Goal: Task Accomplishment & Management: Complete application form

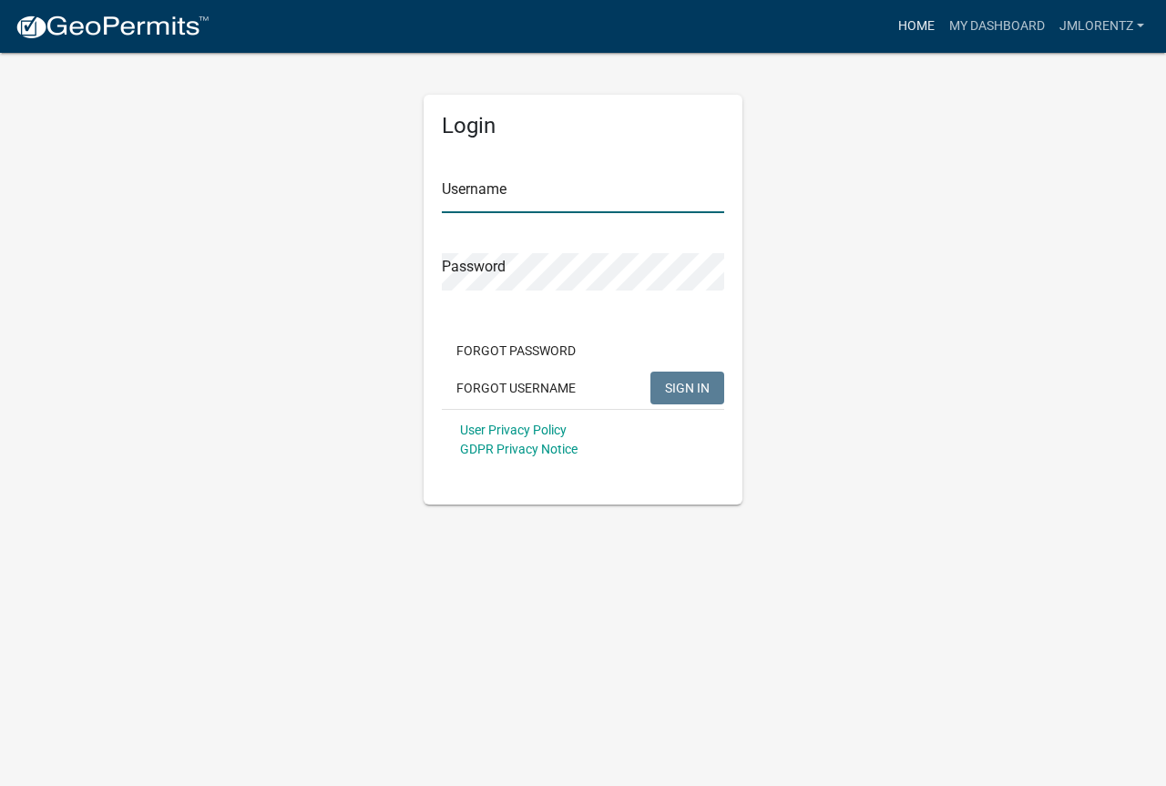
type input "JMLorentz"
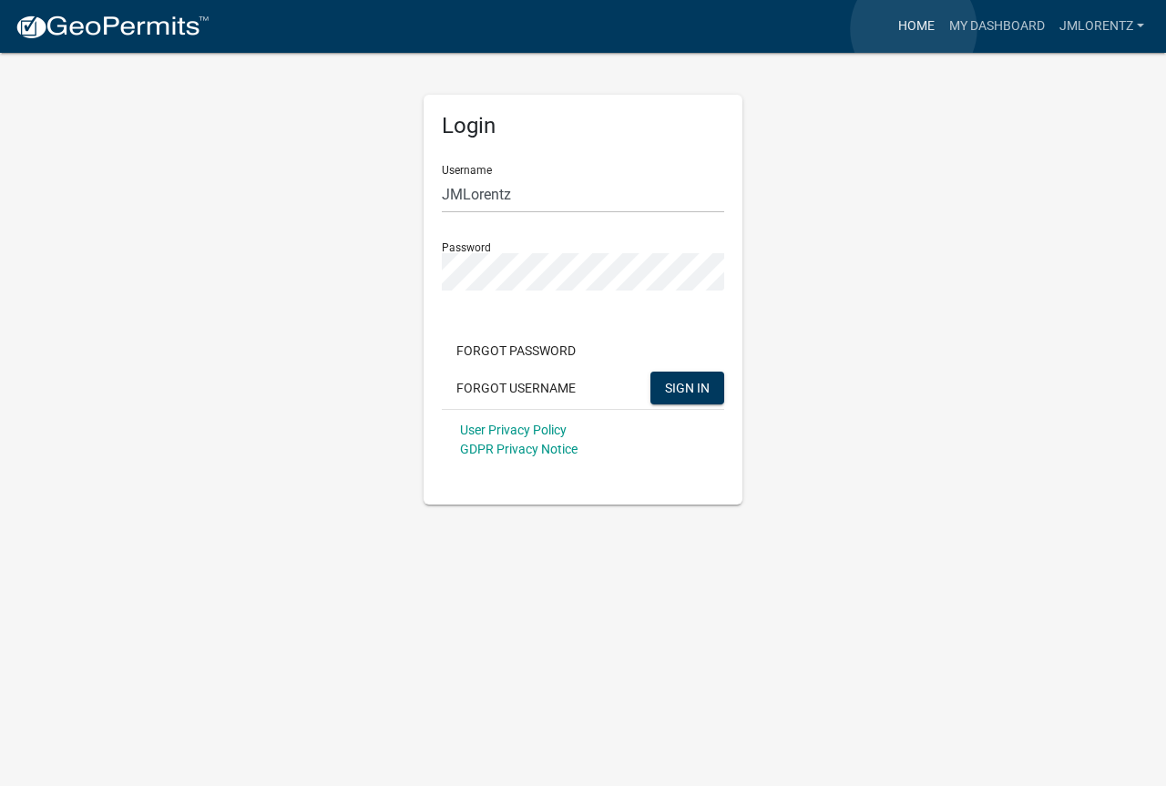
click at [913, 29] on link "Home" at bounding box center [916, 26] width 51 height 35
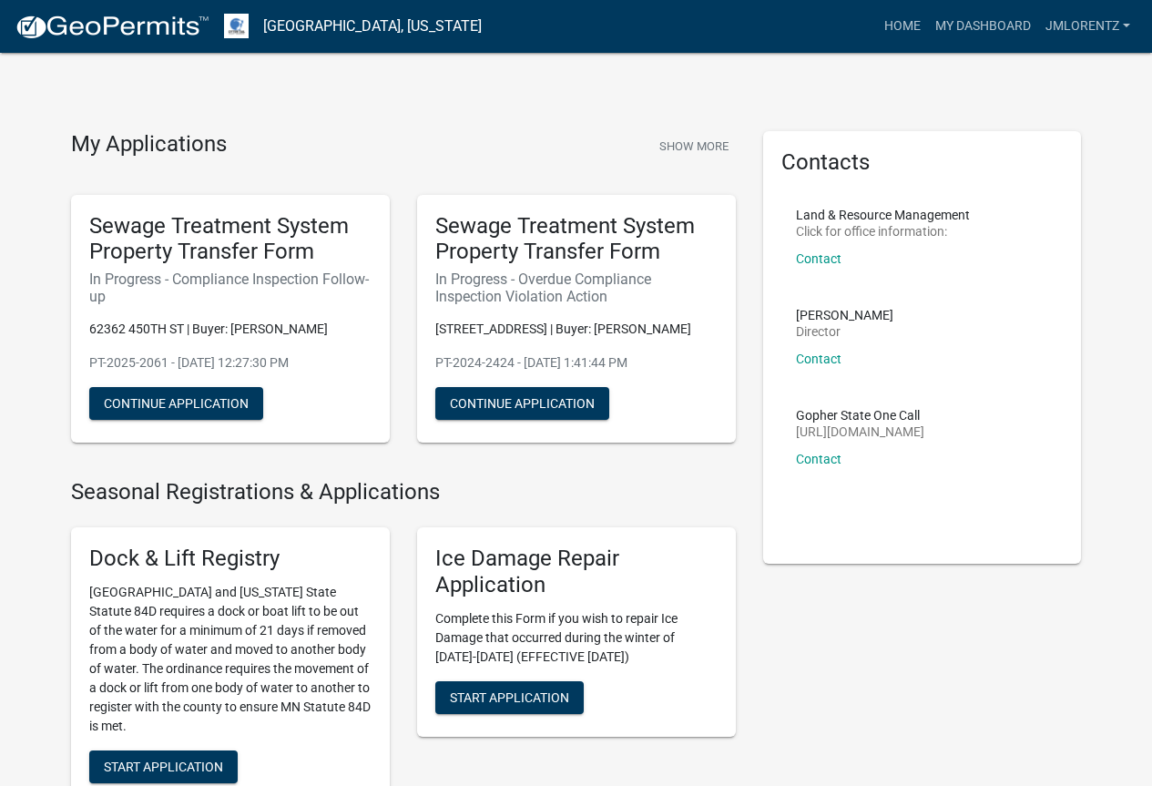
click at [185, 241] on h5 "Sewage Treatment System Property Transfer Form" at bounding box center [230, 239] width 282 height 53
click at [212, 402] on button "Continue Application" at bounding box center [176, 403] width 174 height 33
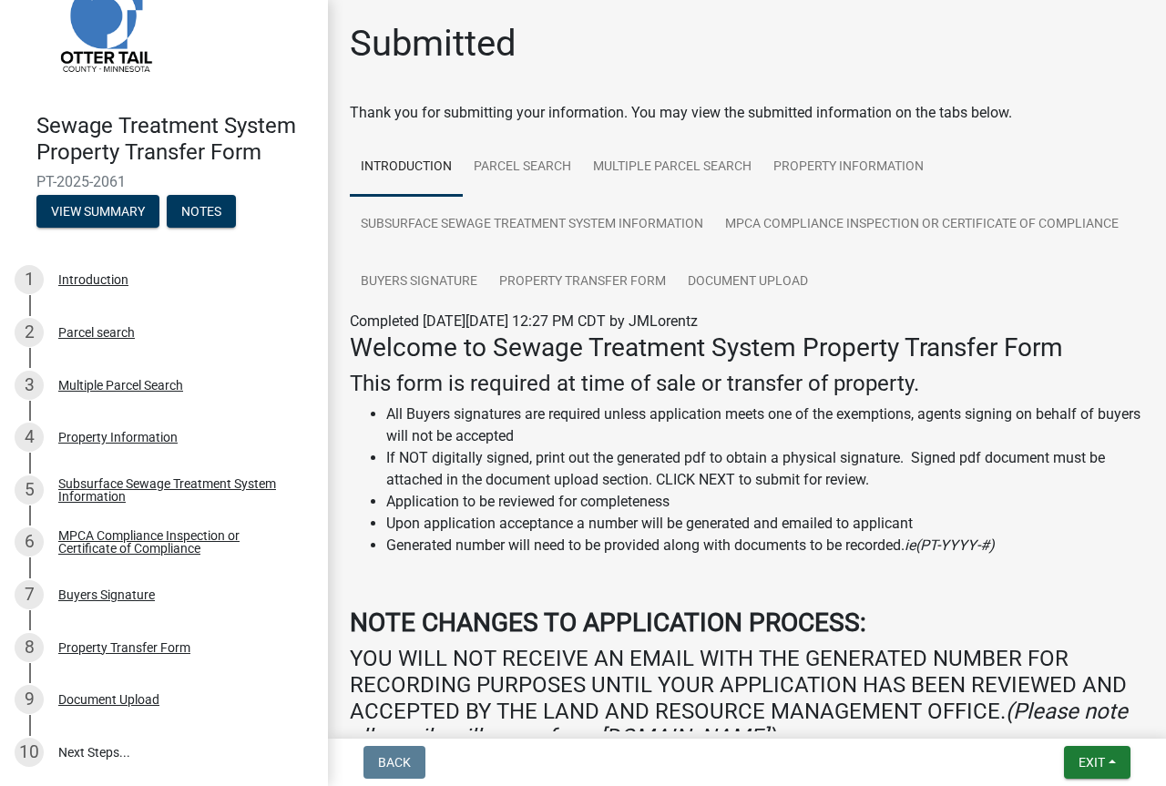
scroll to position [361, 0]
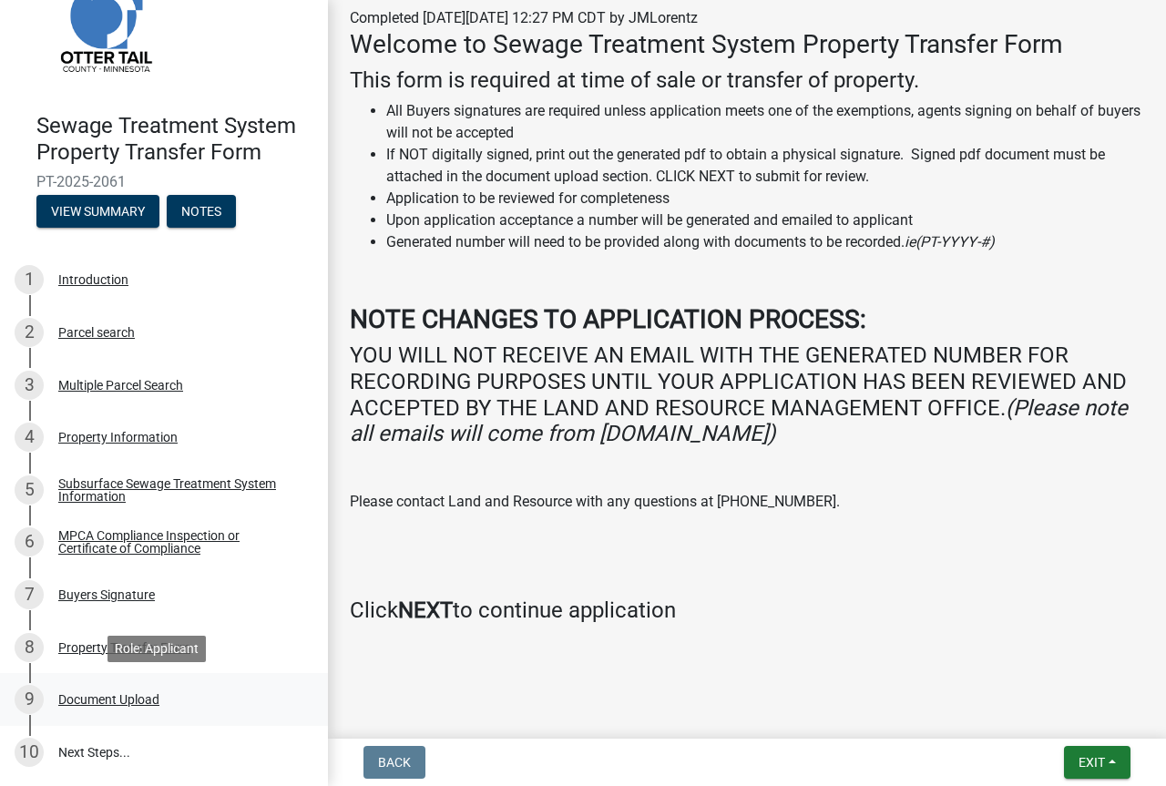
click at [134, 697] on div "Document Upload" at bounding box center [108, 699] width 101 height 13
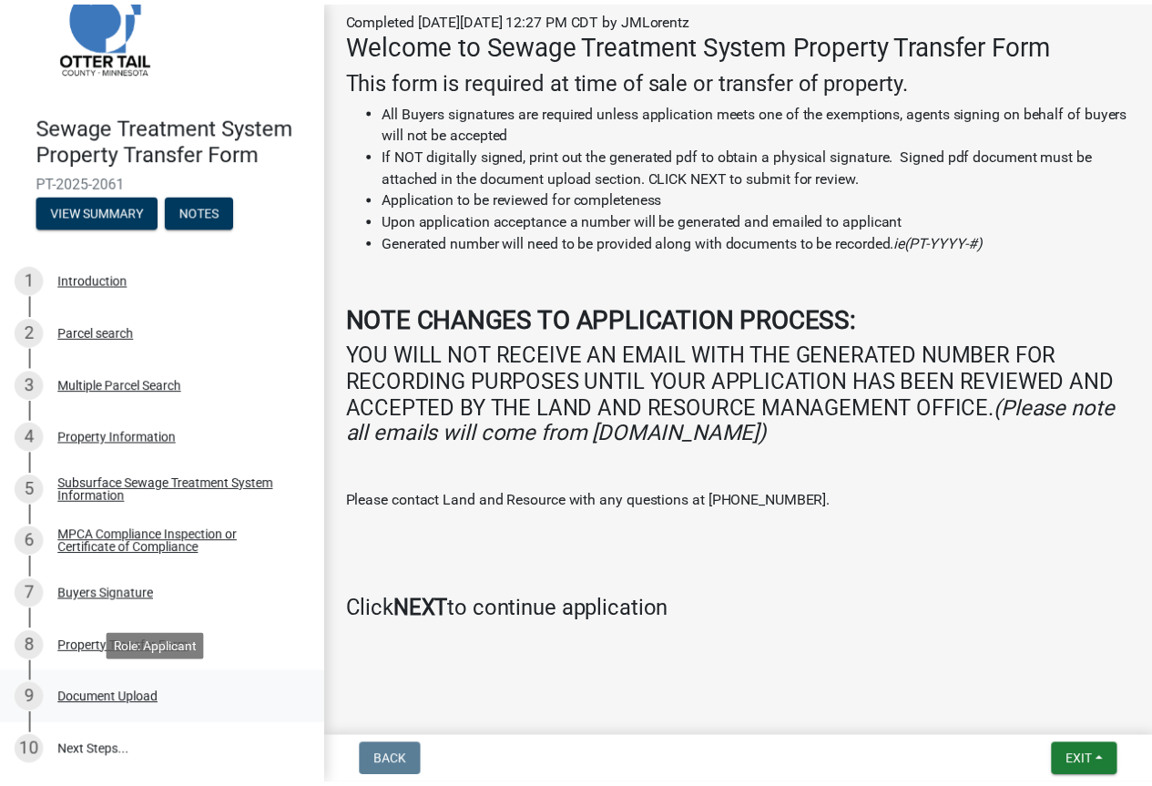
scroll to position [0, 0]
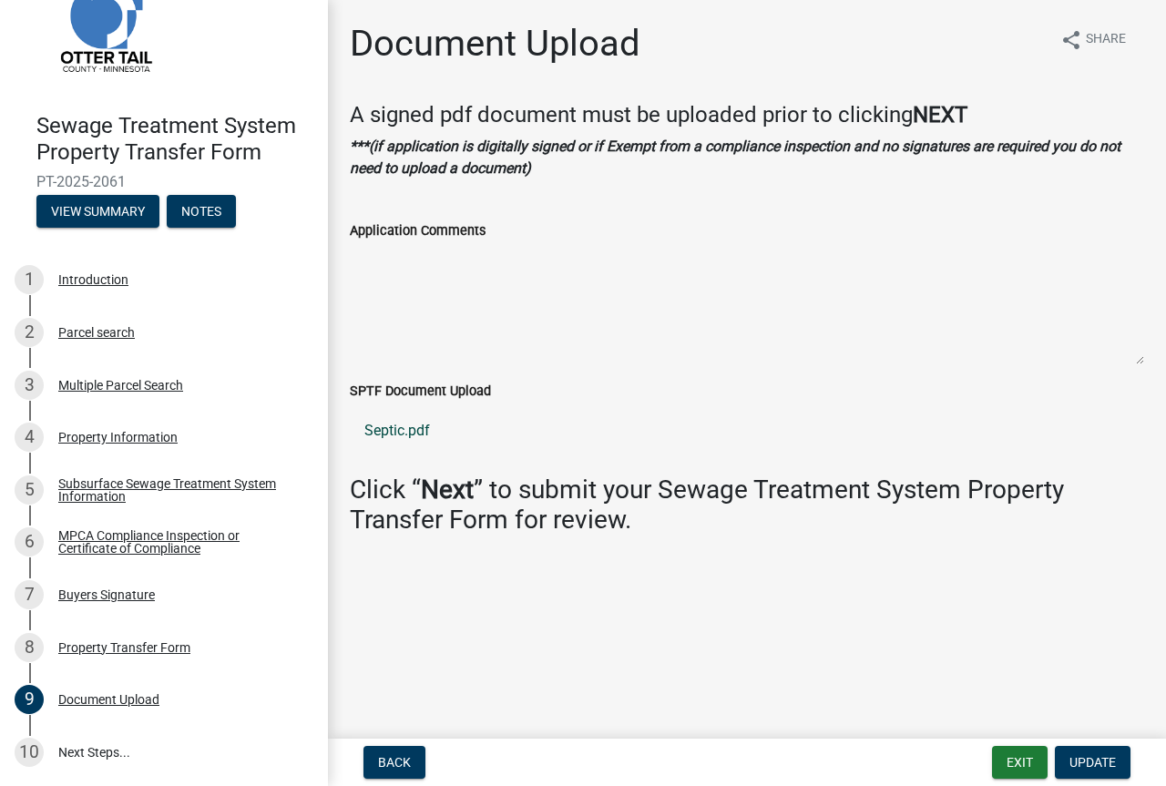
click at [393, 430] on link "Septic.pdf" at bounding box center [747, 431] width 794 height 44
click at [78, 636] on div "8 Property Transfer Form" at bounding box center [157, 647] width 284 height 29
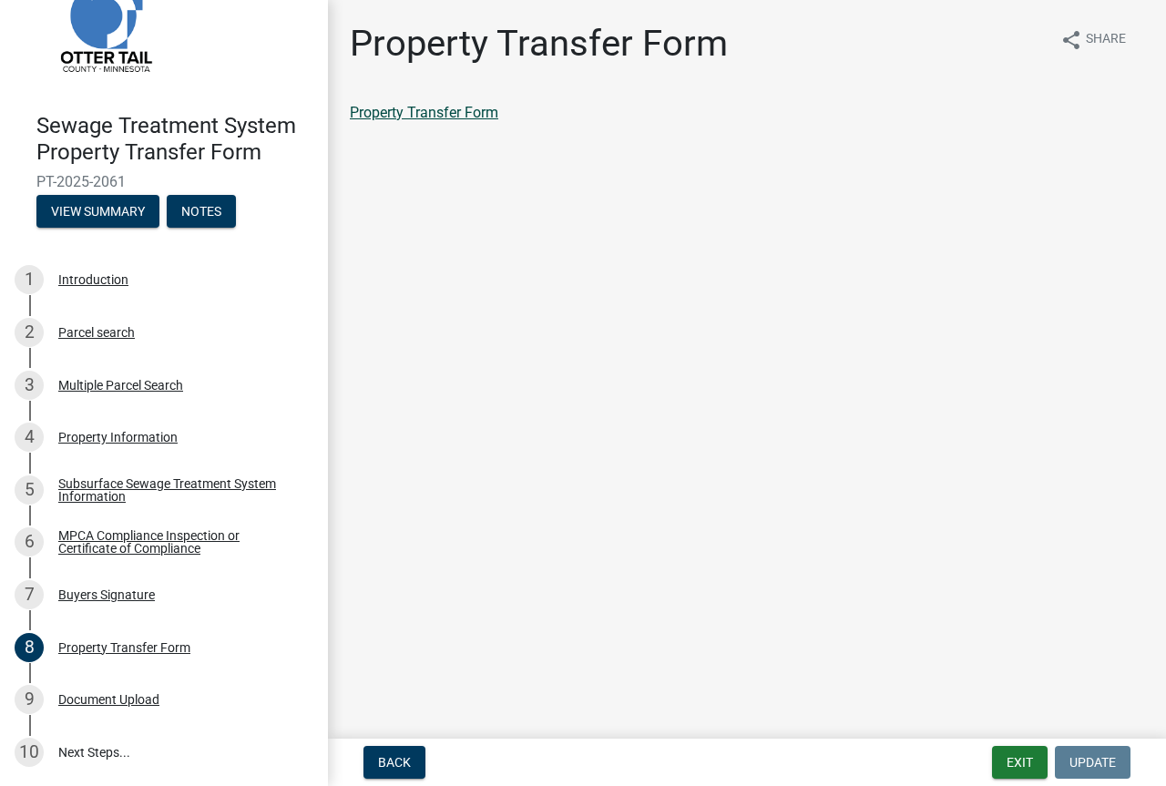
click at [459, 116] on link "Property Transfer Form" at bounding box center [424, 112] width 148 height 17
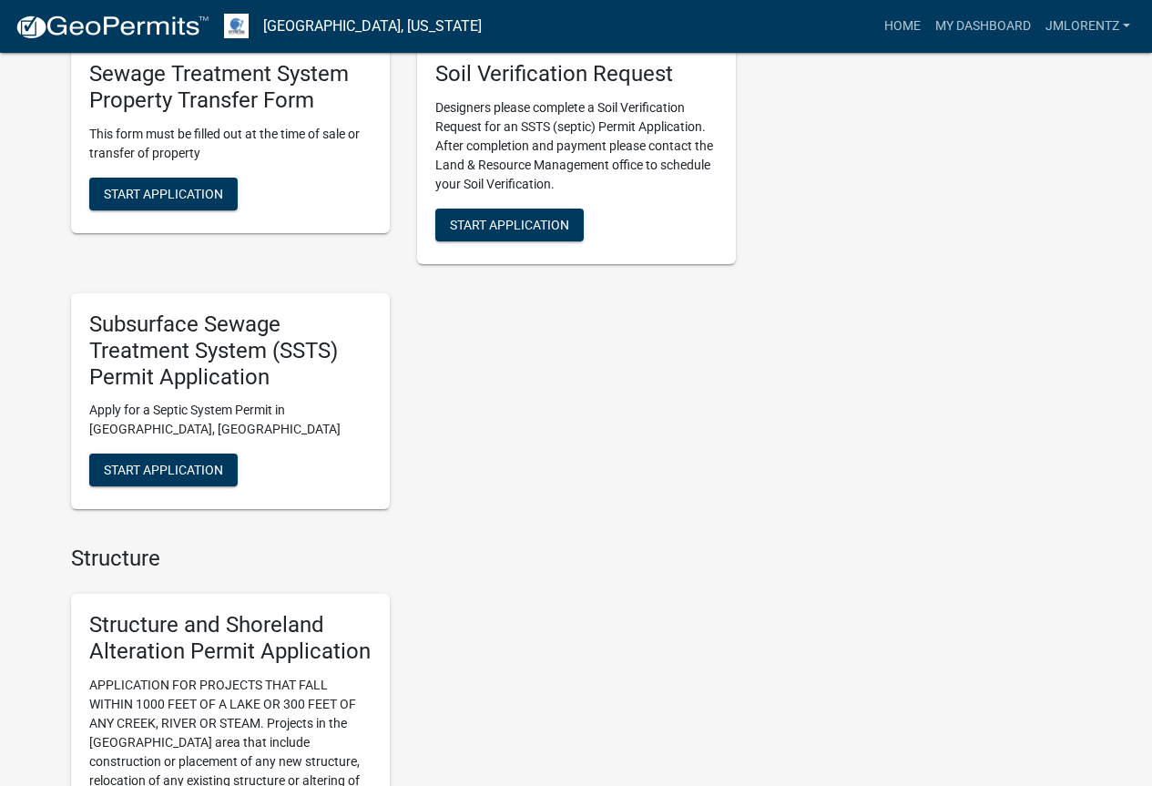
scroll to position [1002, 0]
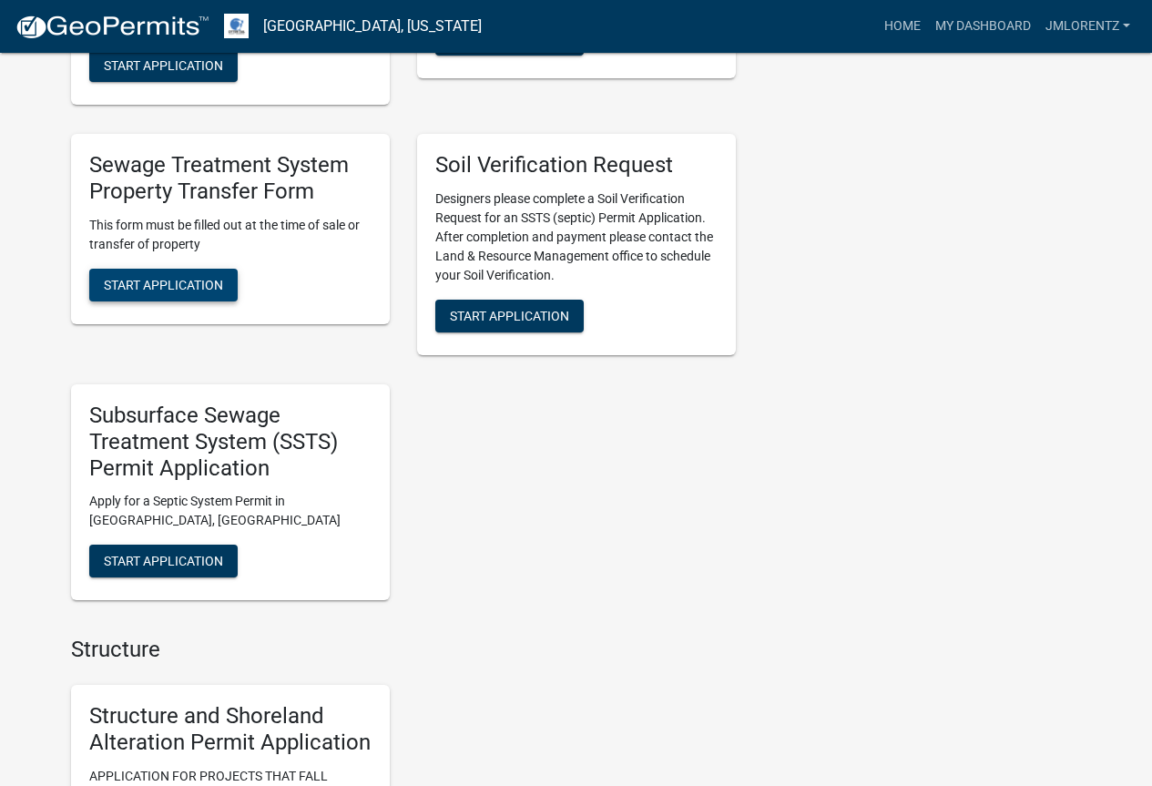
click at [154, 277] on span "Start Application" at bounding box center [163, 284] width 119 height 15
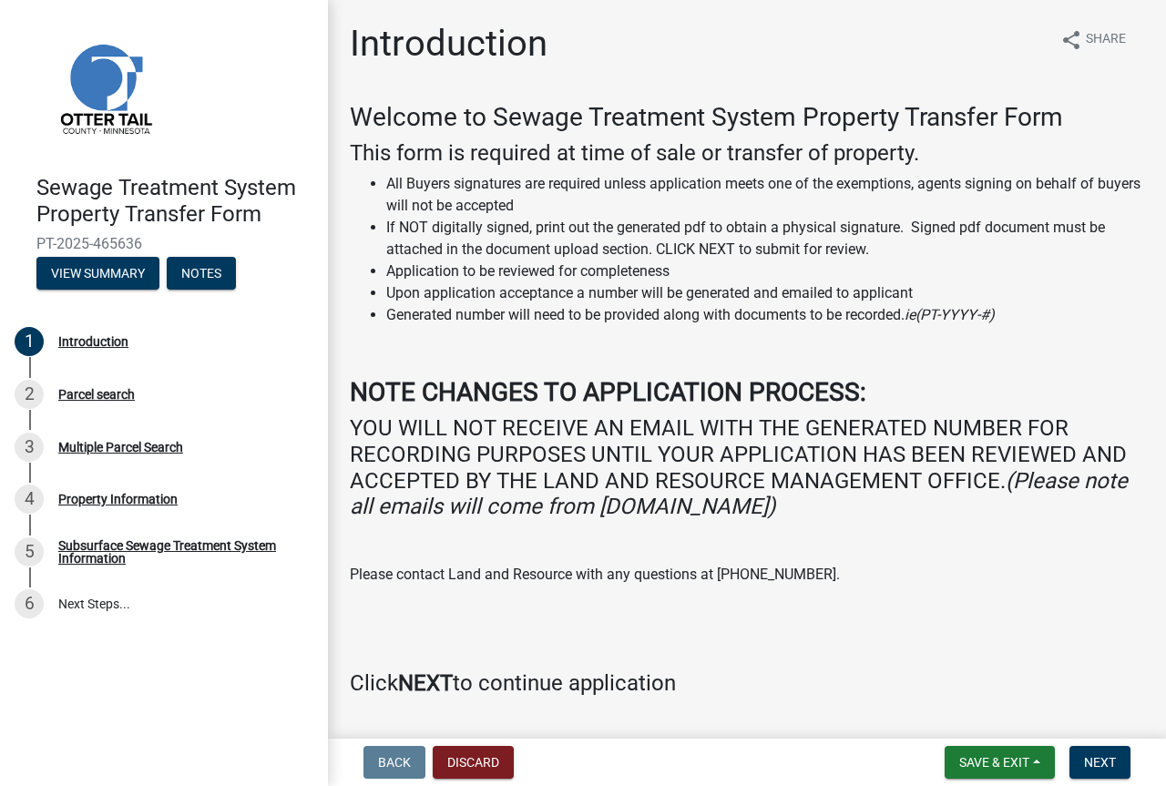
scroll to position [51, 0]
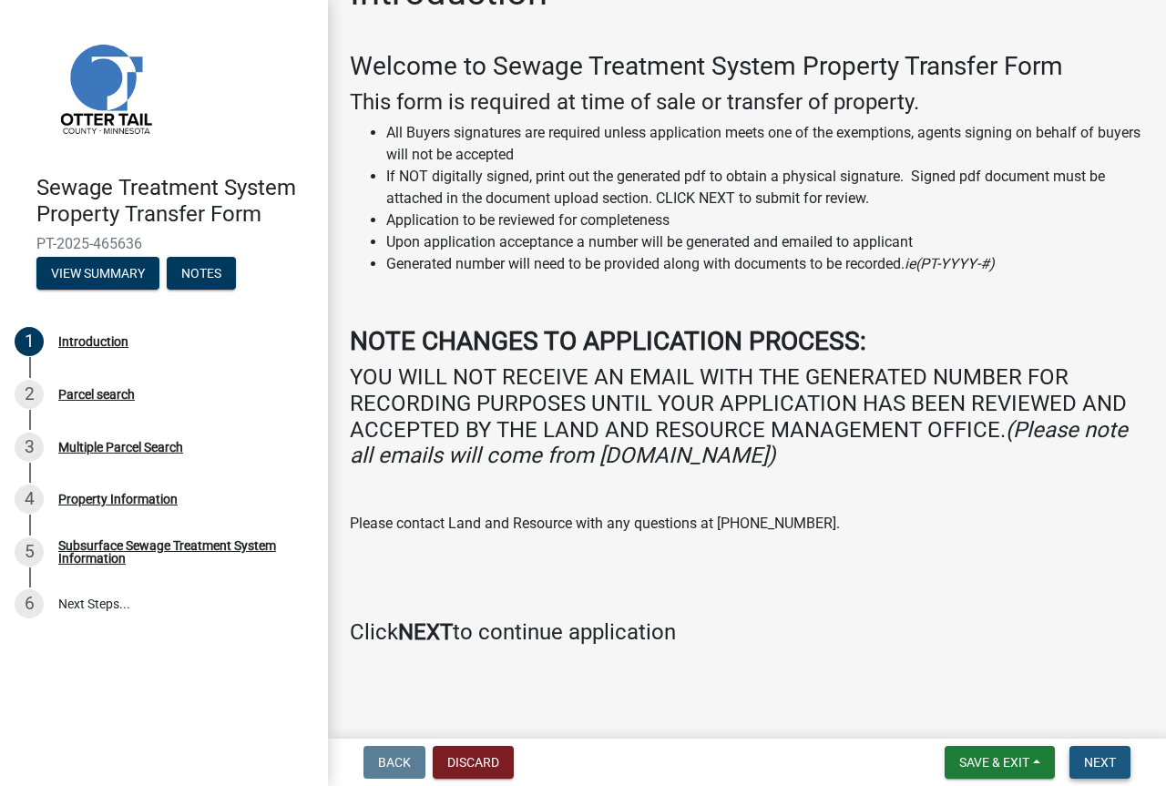
click at [1098, 765] on span "Next" at bounding box center [1100, 762] width 32 height 15
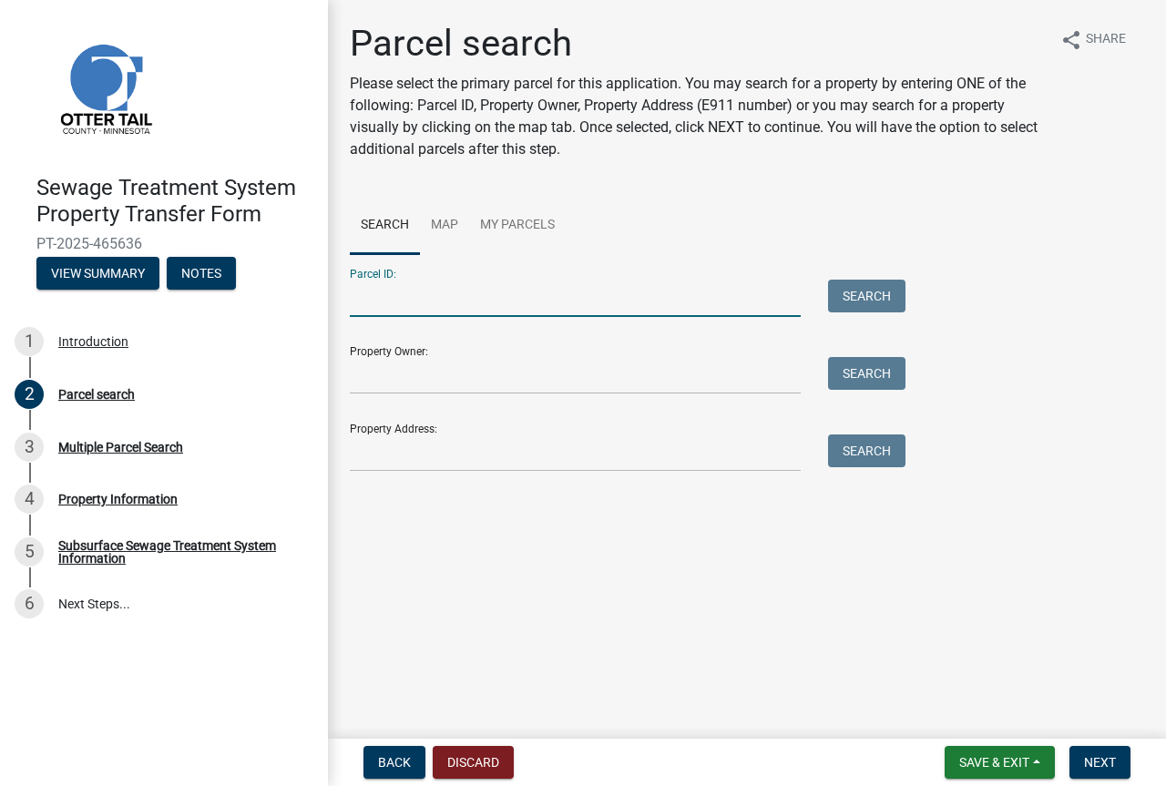
click at [424, 287] on input "Parcel ID:" at bounding box center [575, 298] width 451 height 37
type input "35000990501000"
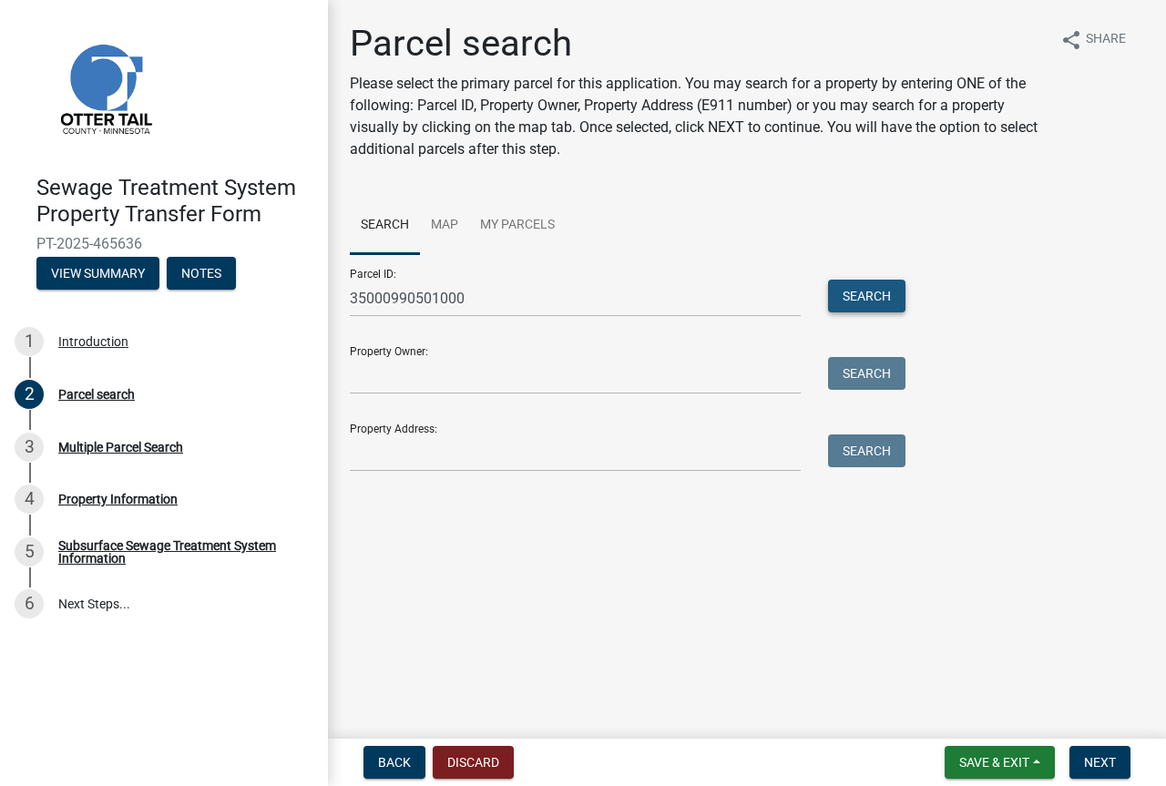
click at [876, 291] on button "Search" at bounding box center [866, 296] width 77 height 33
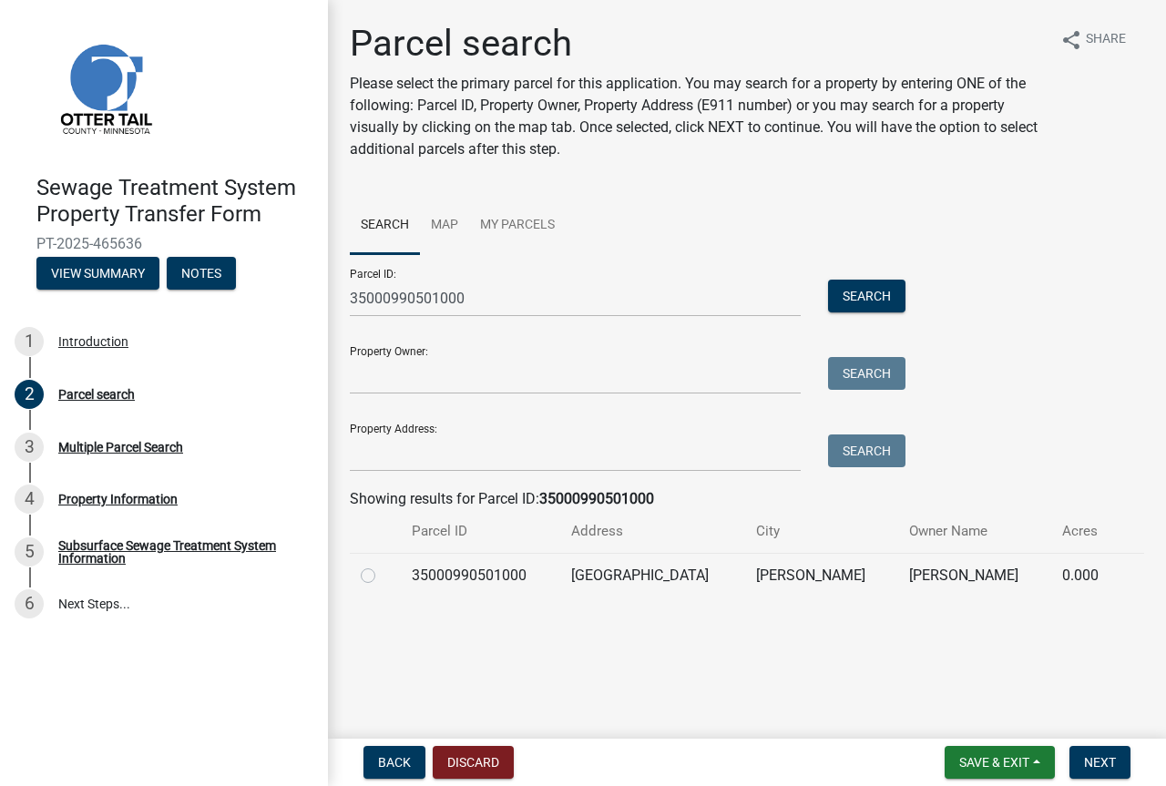
click at [382, 565] on label at bounding box center [382, 565] width 0 height 0
click at [382, 576] on input "radio" at bounding box center [388, 571] width 12 height 12
radio input "true"
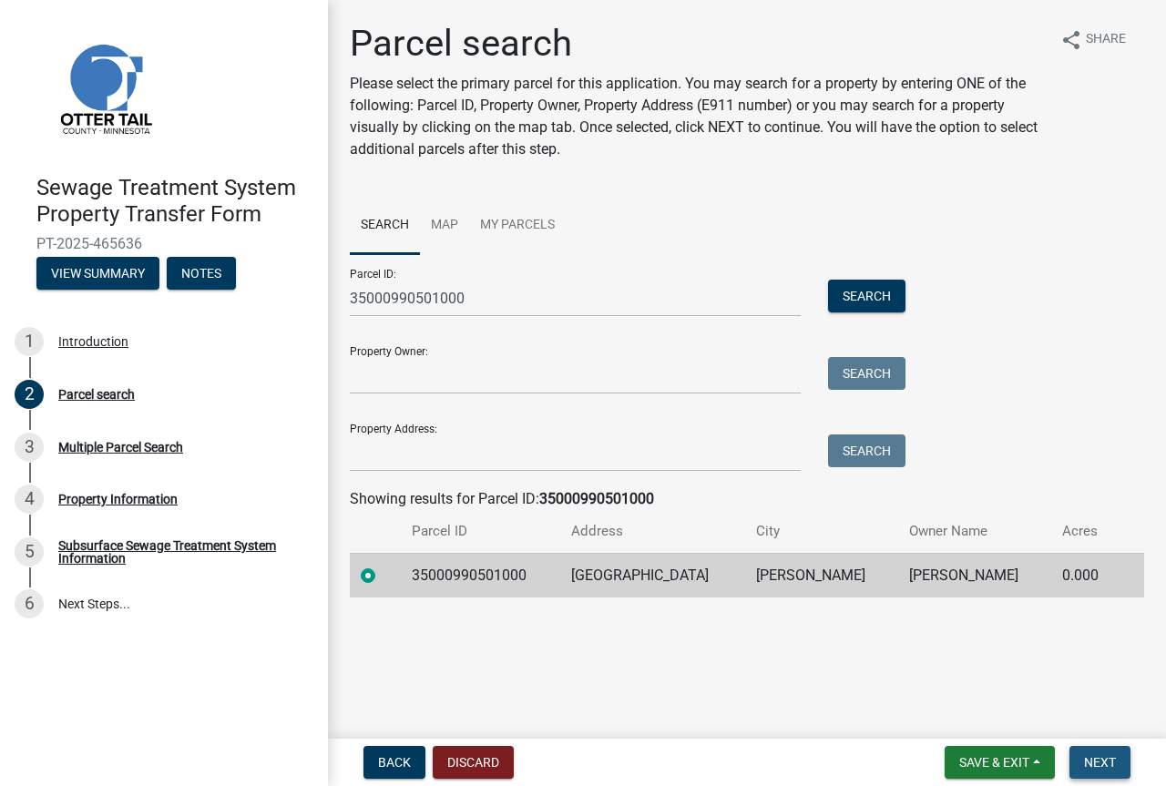
click at [1094, 758] on span "Next" at bounding box center [1100, 762] width 32 height 15
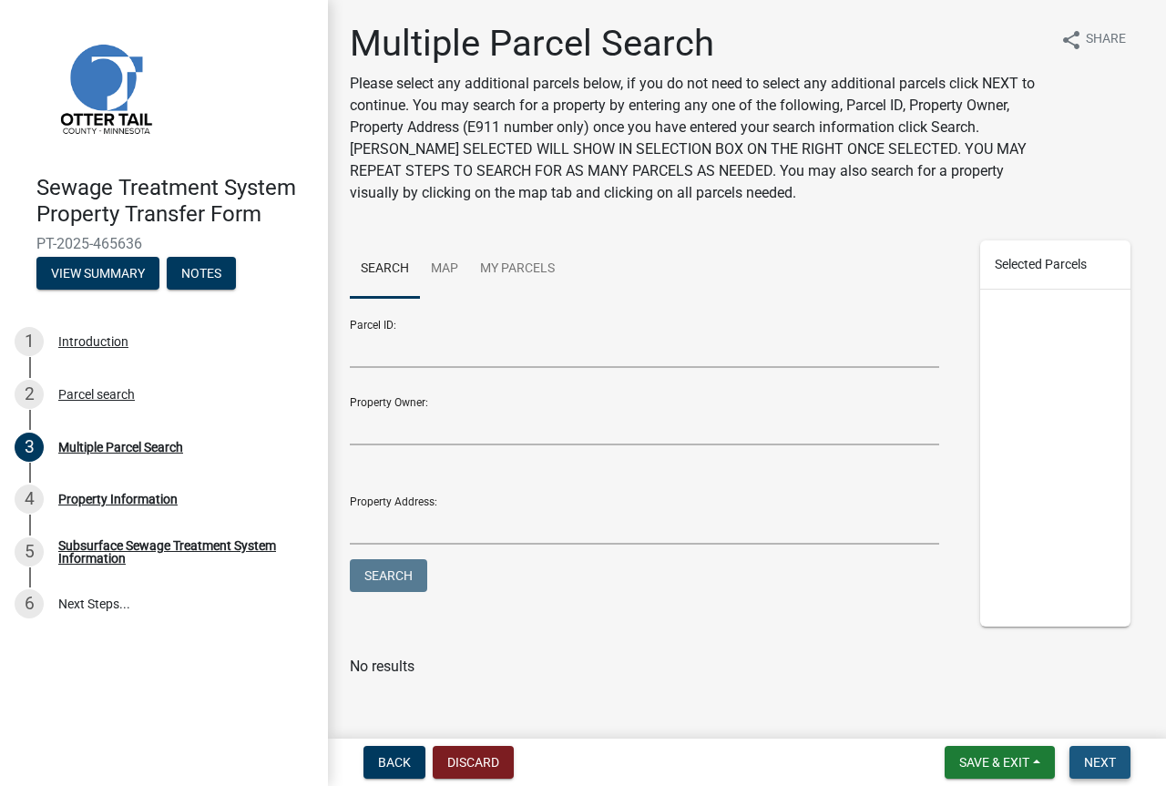
click at [1086, 758] on span "Next" at bounding box center [1100, 762] width 32 height 15
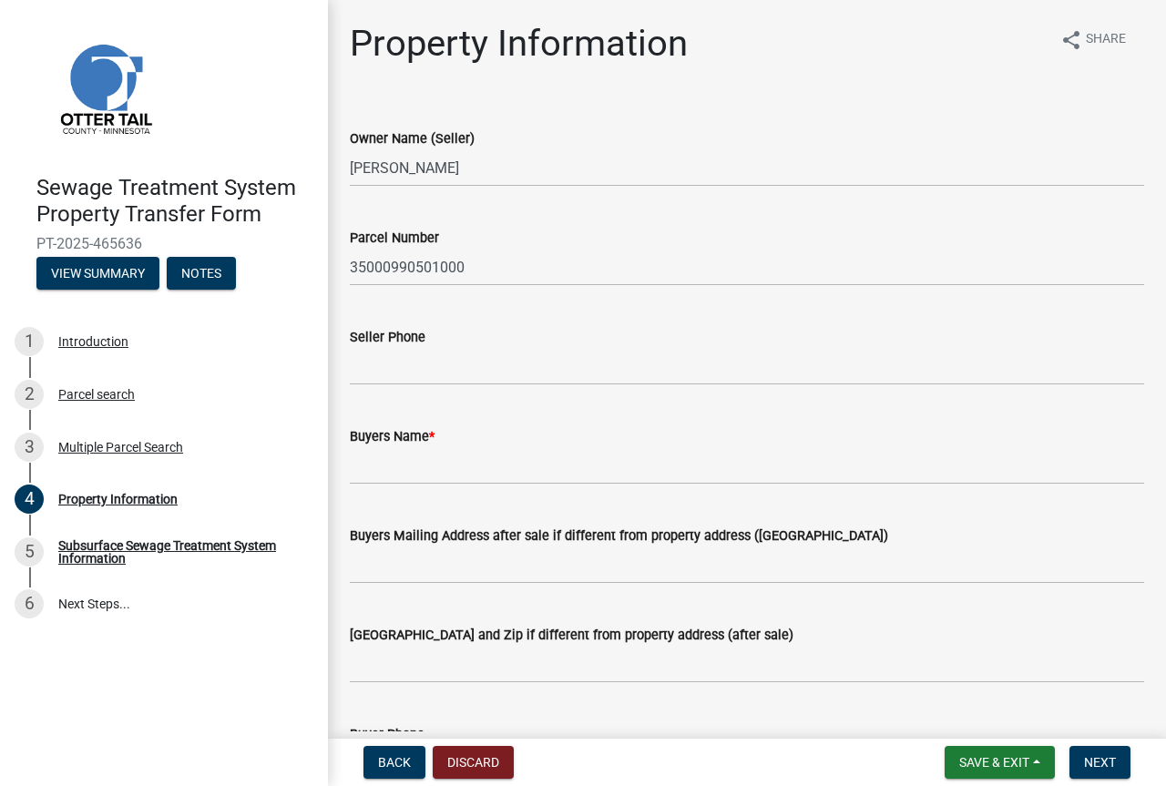
scroll to position [91, 0]
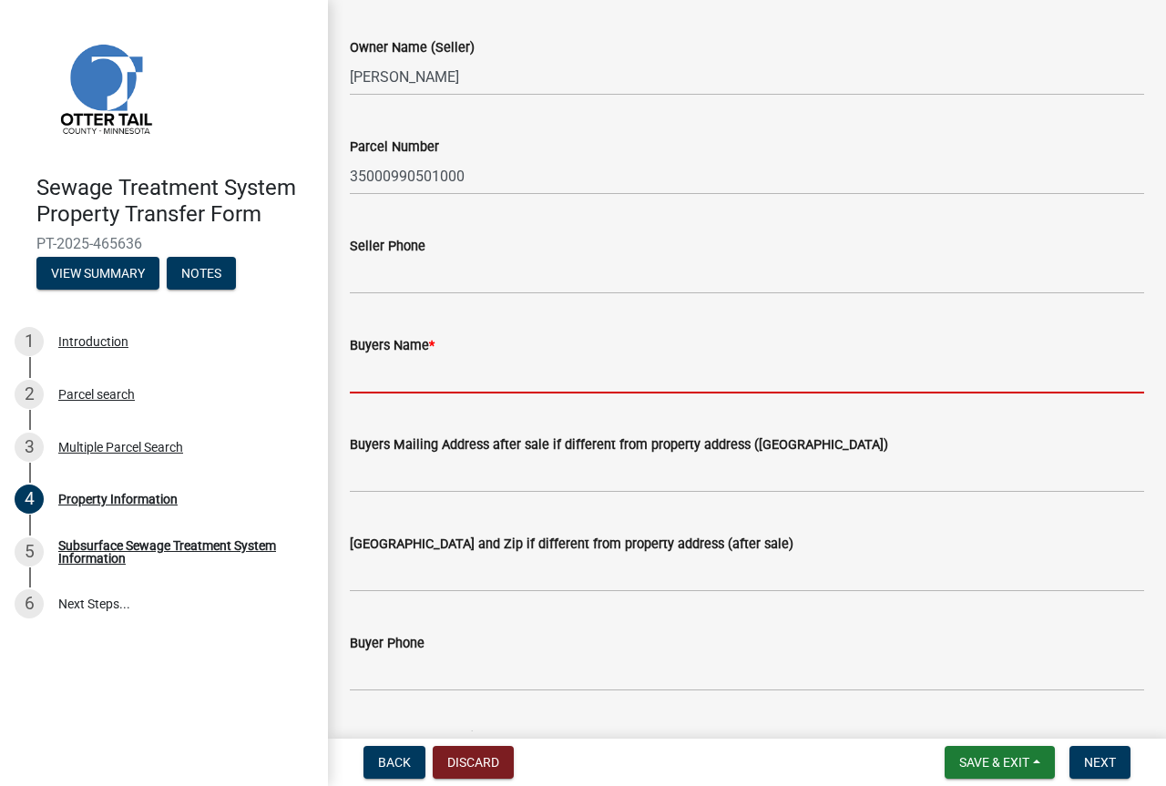
click at [389, 372] on input "Buyers Name *" at bounding box center [747, 374] width 794 height 37
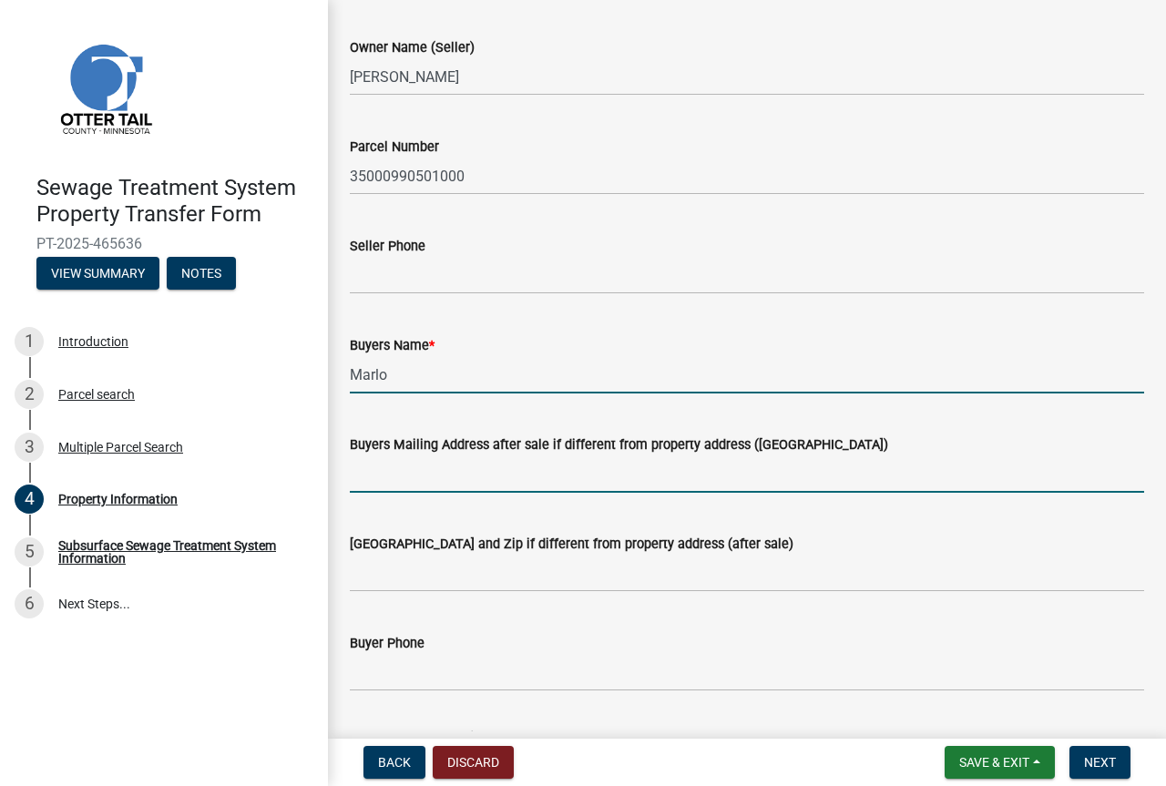
click at [412, 379] on input "Marlo" at bounding box center [747, 374] width 794 height 37
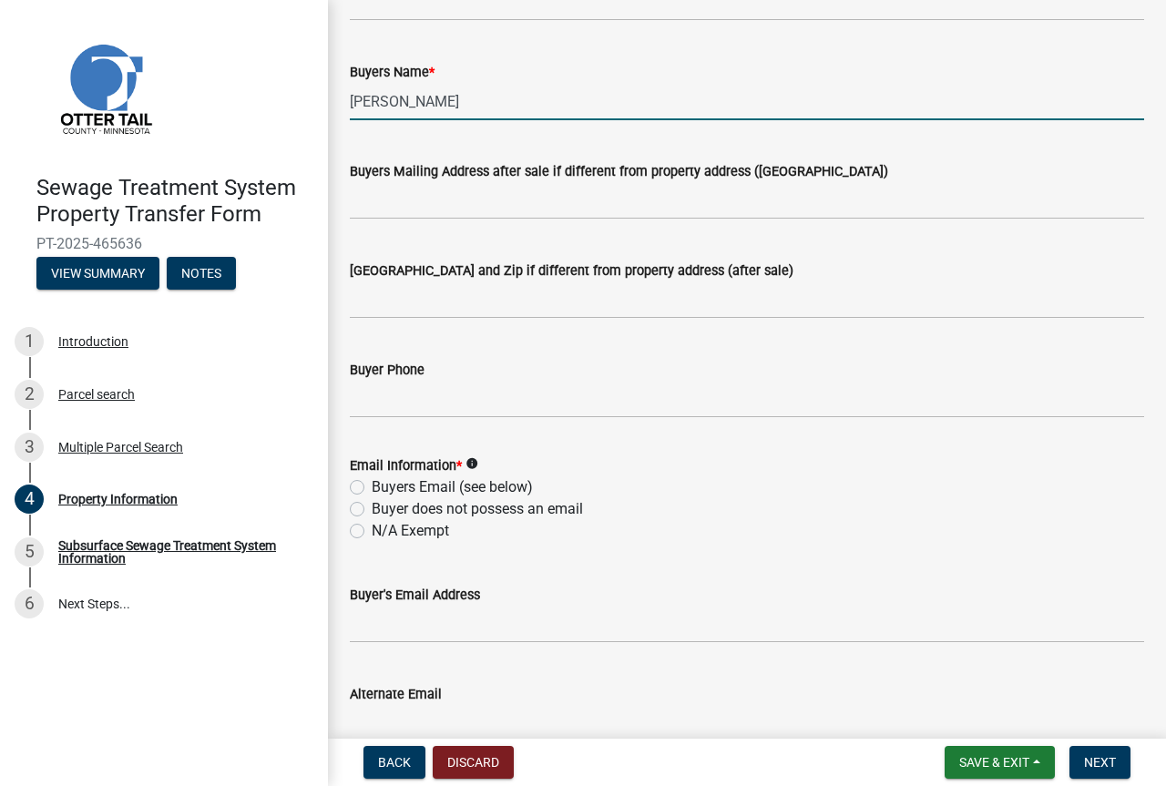
scroll to position [546, 0]
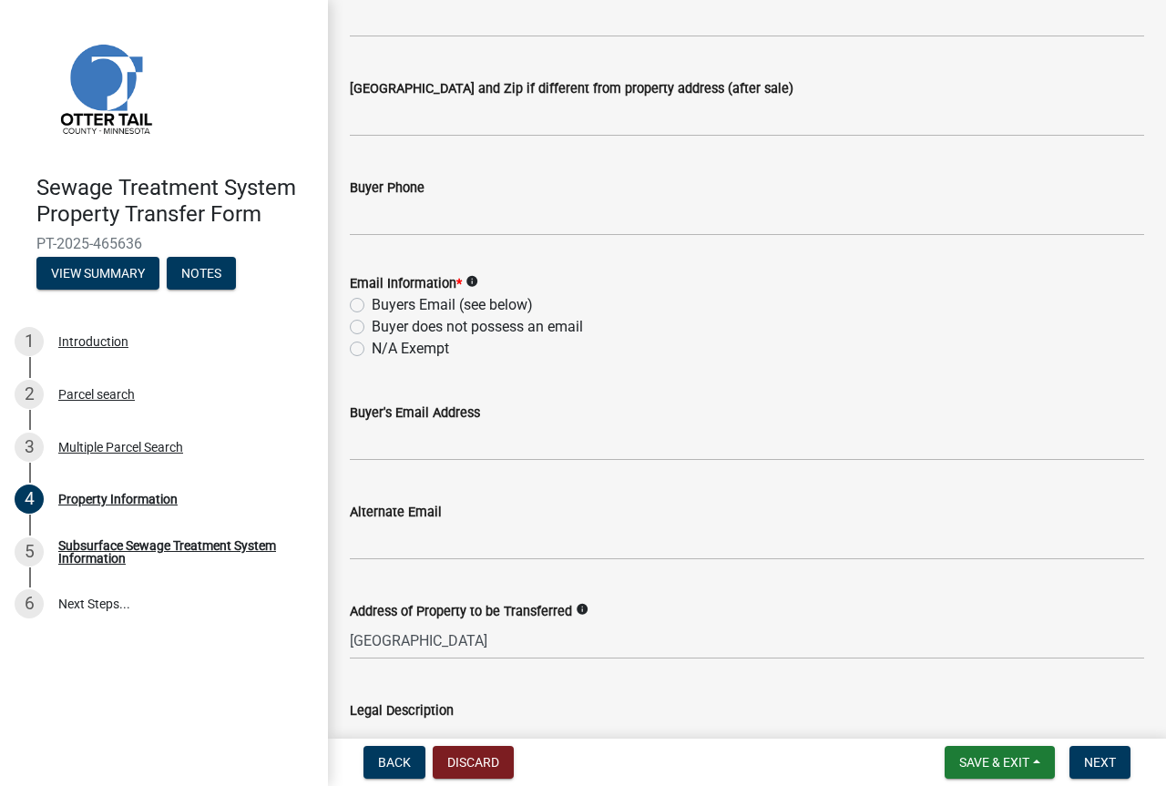
type input "[PERSON_NAME]"
click at [372, 310] on label "Buyers Email (see below)" at bounding box center [452, 305] width 161 height 22
click at [372, 306] on input "Buyers Email (see below)" at bounding box center [378, 300] width 12 height 12
radio input "true"
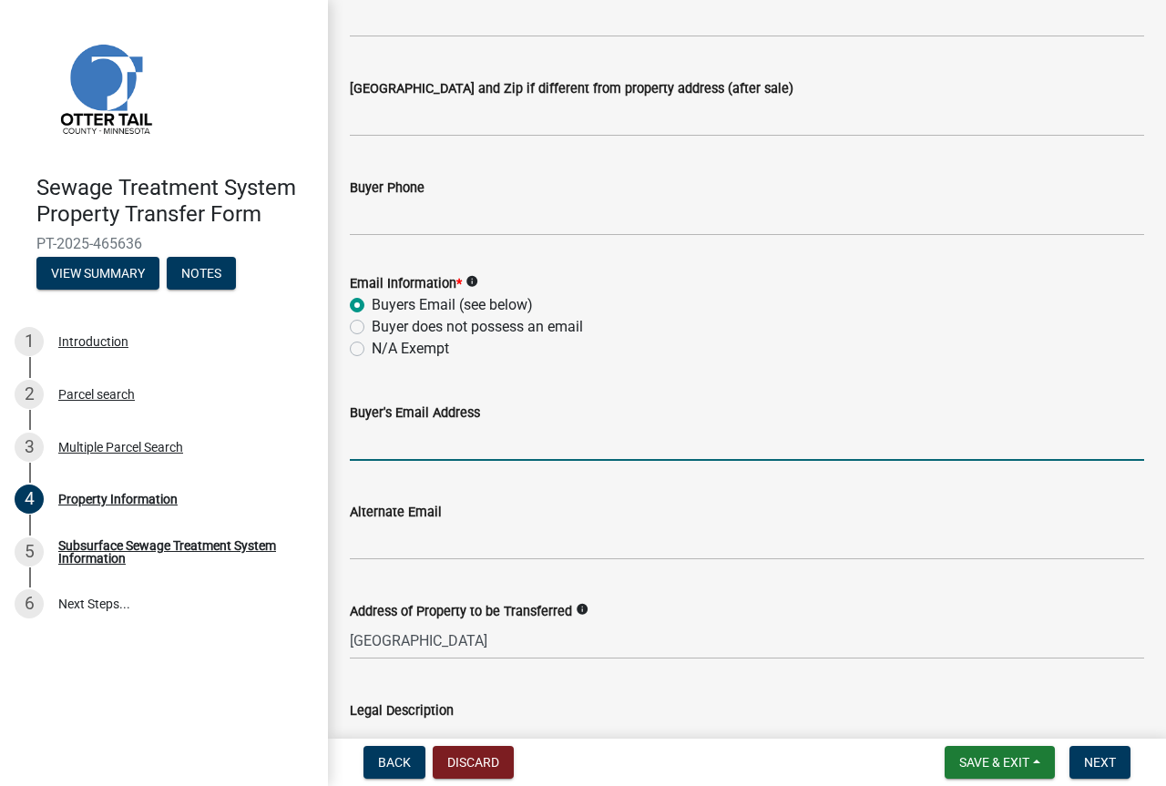
click at [372, 451] on input "Buyer's Email Address" at bounding box center [747, 441] width 794 height 37
paste input "[PERSON_NAME][EMAIL_ADDRESS][DOMAIN_NAME]"
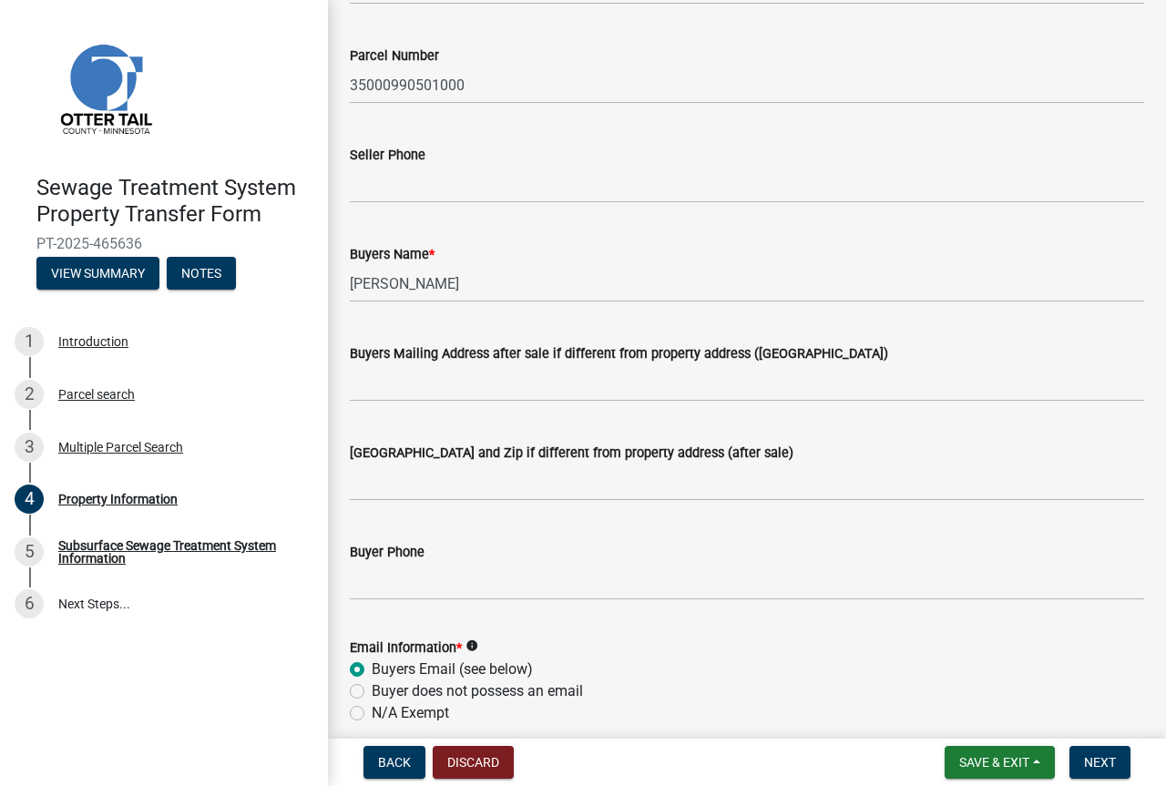
type input "[PERSON_NAME][EMAIL_ADDRESS][DOMAIN_NAME]"
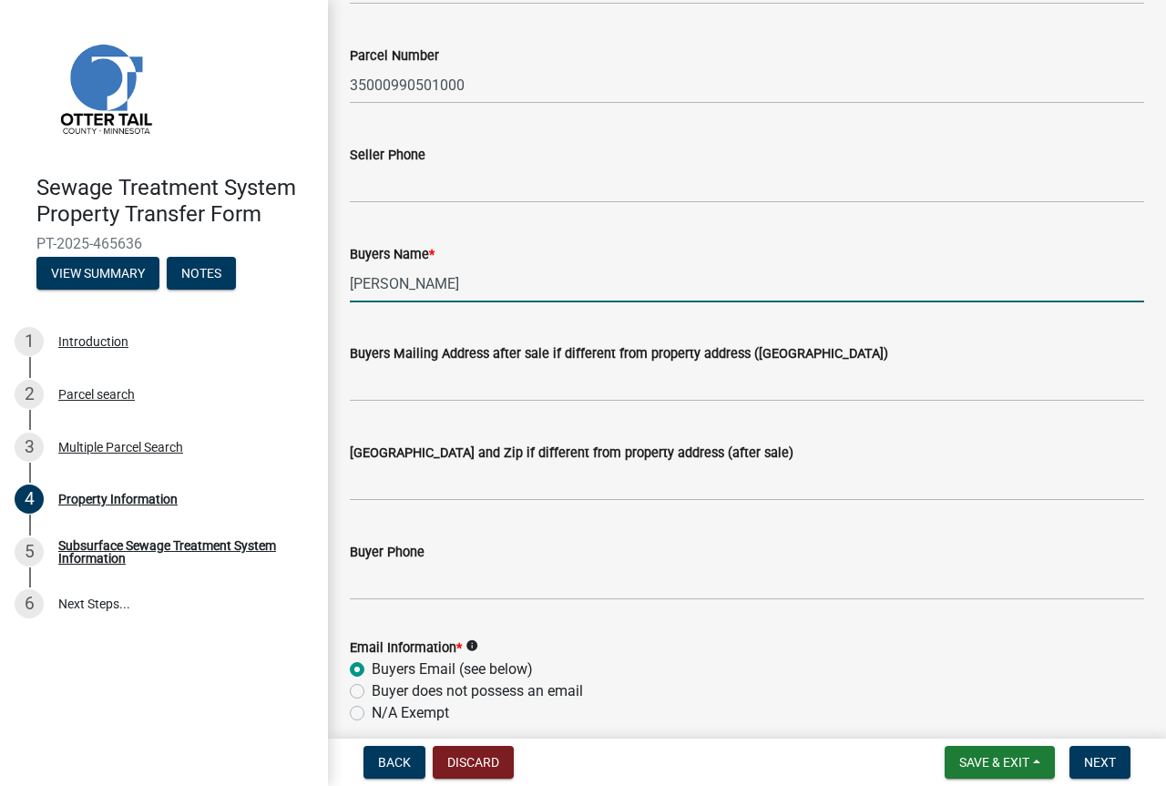
drag, startPoint x: 439, startPoint y: 287, endPoint x: 335, endPoint y: 288, distance: 103.8
click at [335, 288] on div "Property Information share Share Owner Name (Seller) [PERSON_NAME] Parcel Numbe…" at bounding box center [747, 597] width 838 height 1514
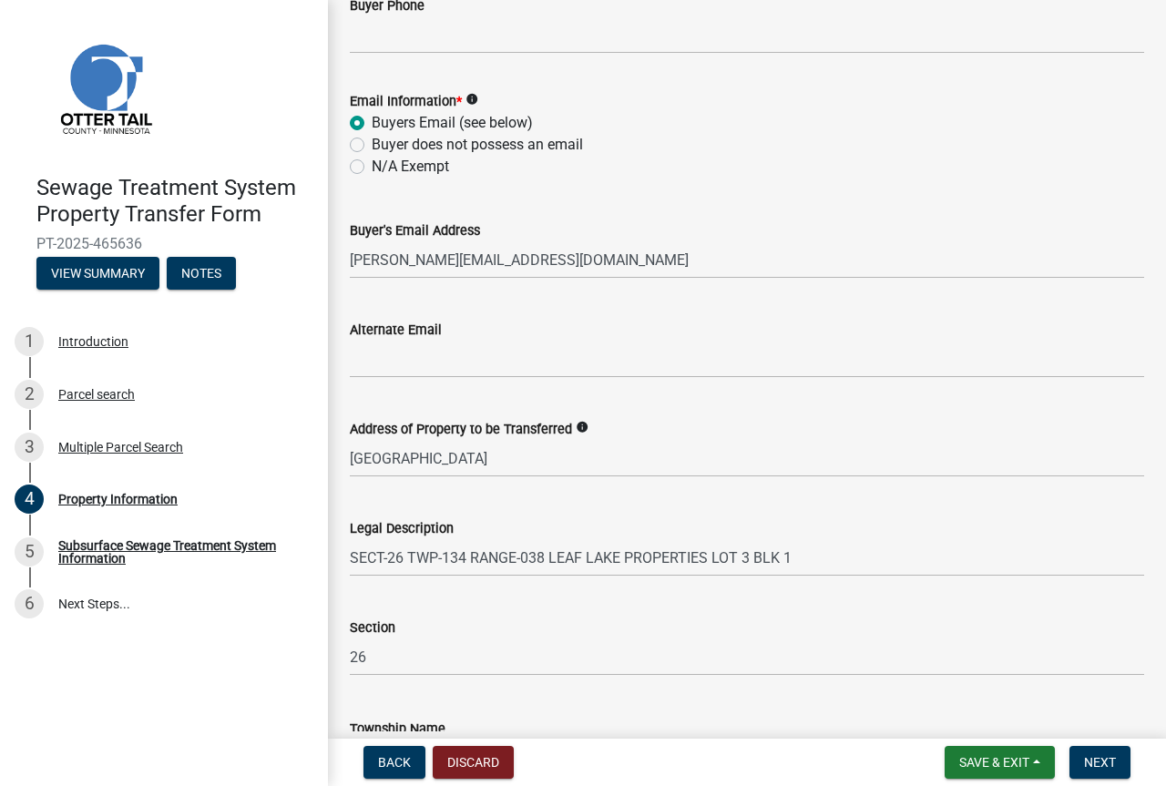
scroll to position [860, 0]
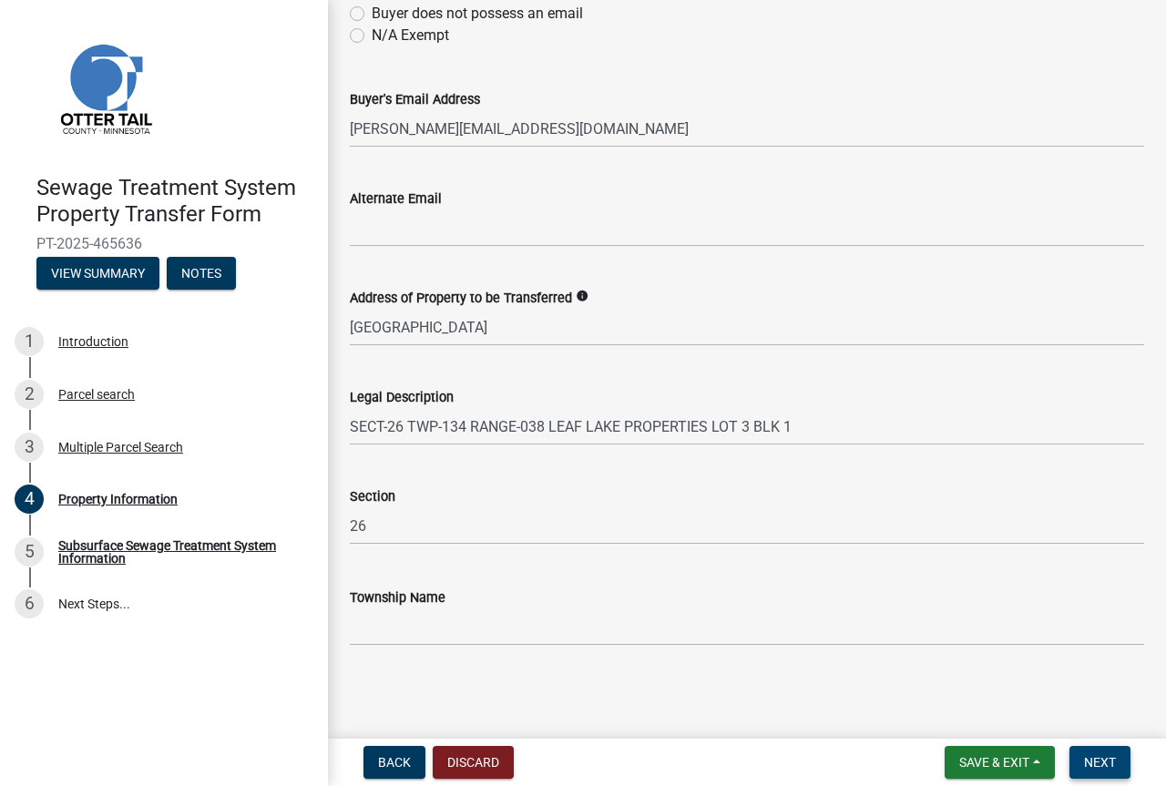
type input "[PERSON_NAME]"
click at [1088, 766] on span "Next" at bounding box center [1100, 762] width 32 height 15
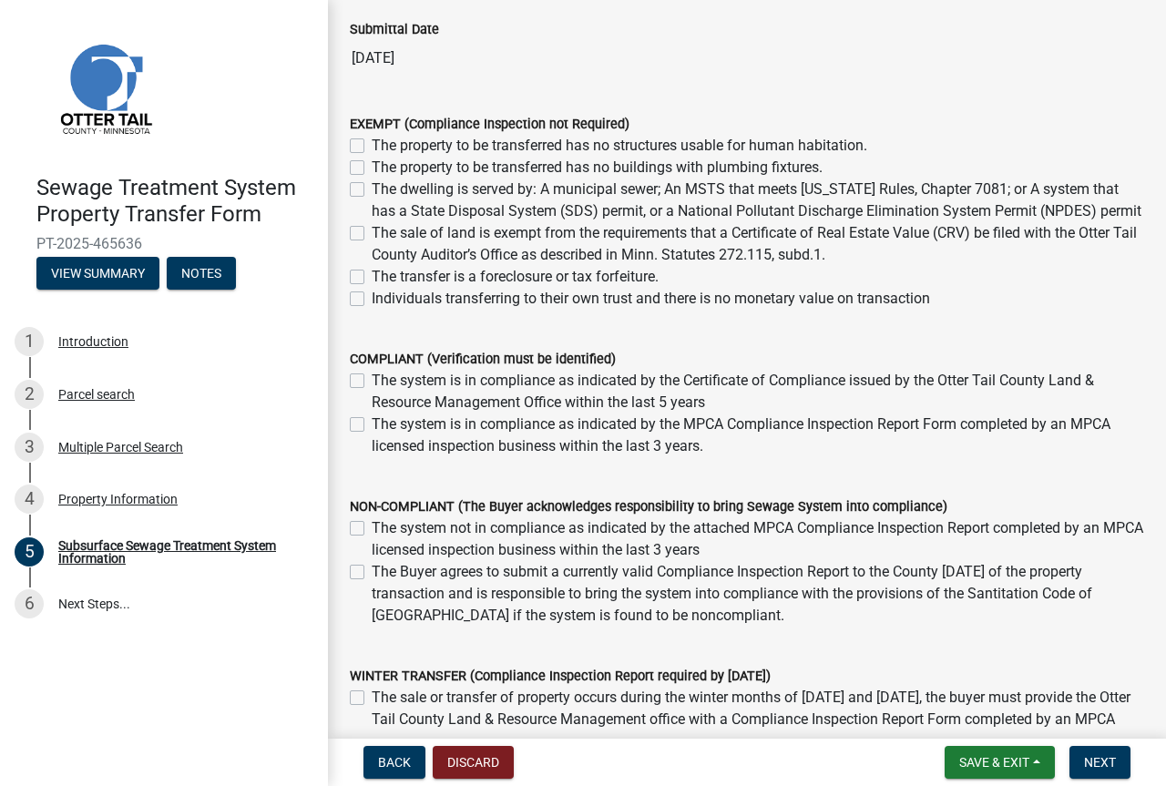
scroll to position [273, 0]
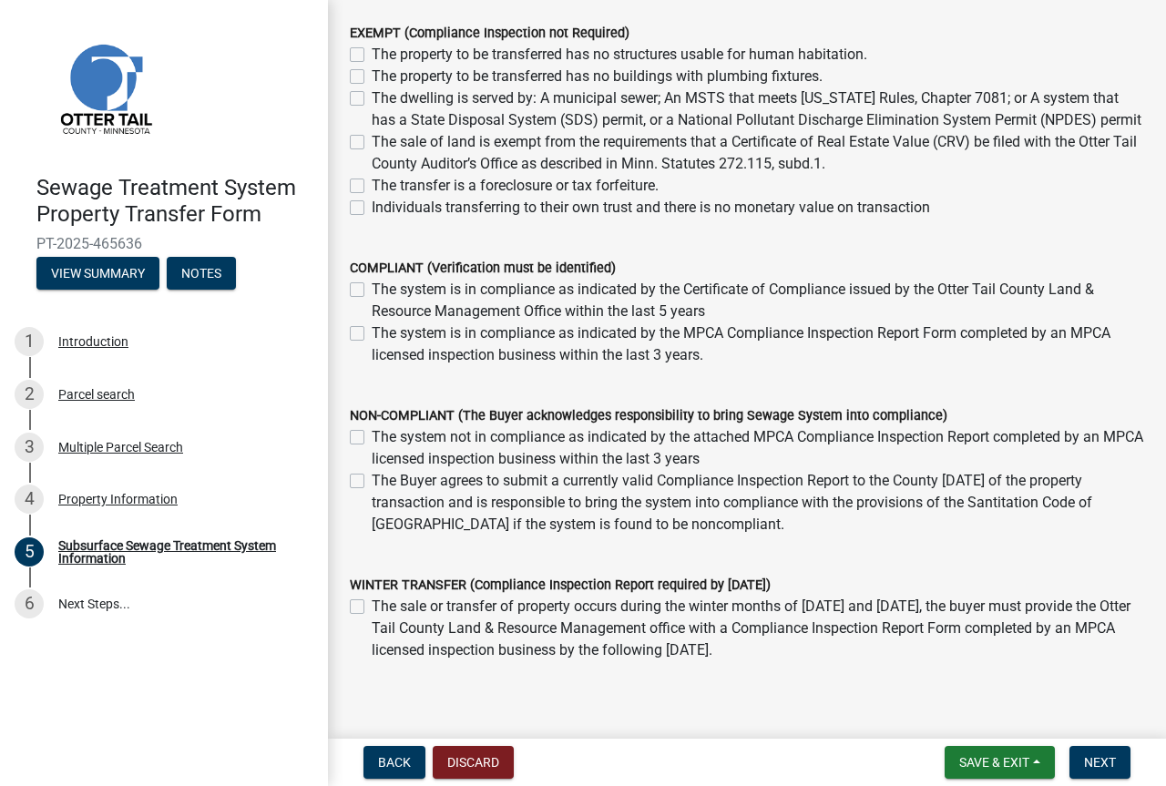
click at [372, 356] on label "The system is in compliance as indicated by the MPCA Compliance Inspection Repo…" at bounding box center [758, 344] width 772 height 44
click at [372, 334] on input "The system is in compliance as indicated by the MPCA Compliance Inspection Repo…" at bounding box center [378, 328] width 12 height 12
checkbox input "true"
checkbox input "false"
checkbox input "true"
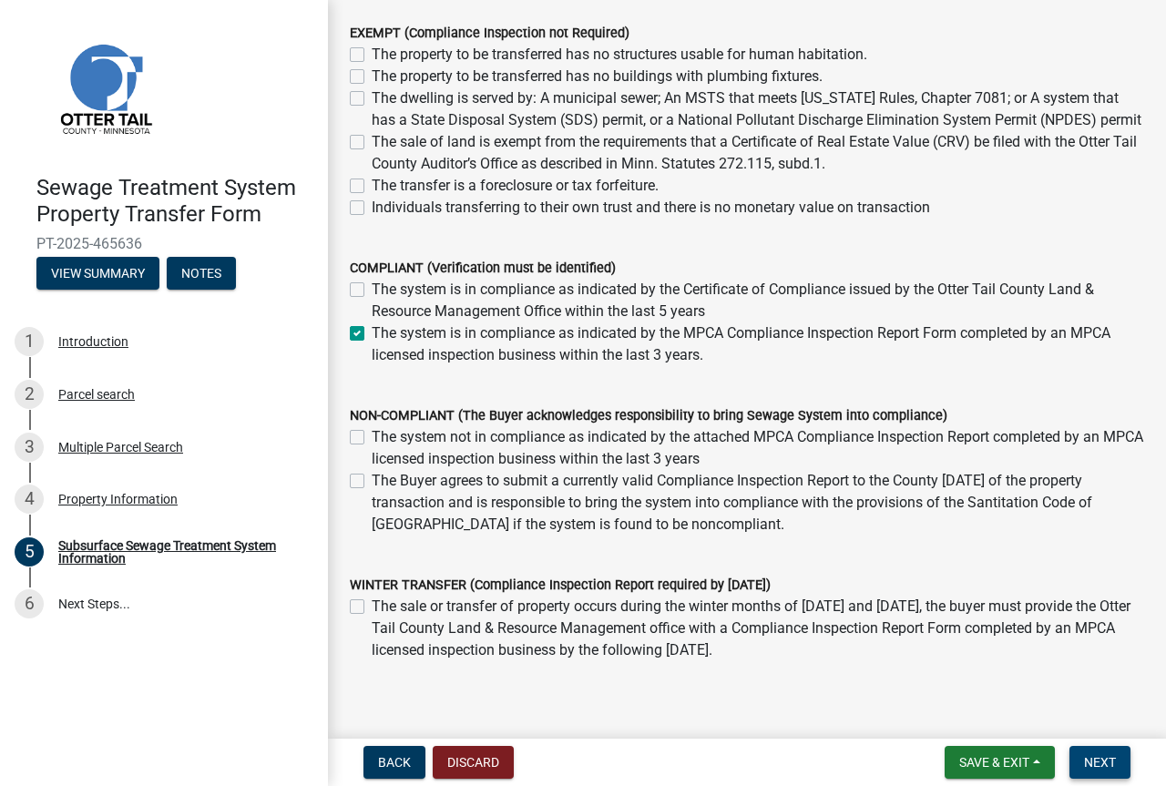
click at [1114, 765] on span "Next" at bounding box center [1100, 762] width 32 height 15
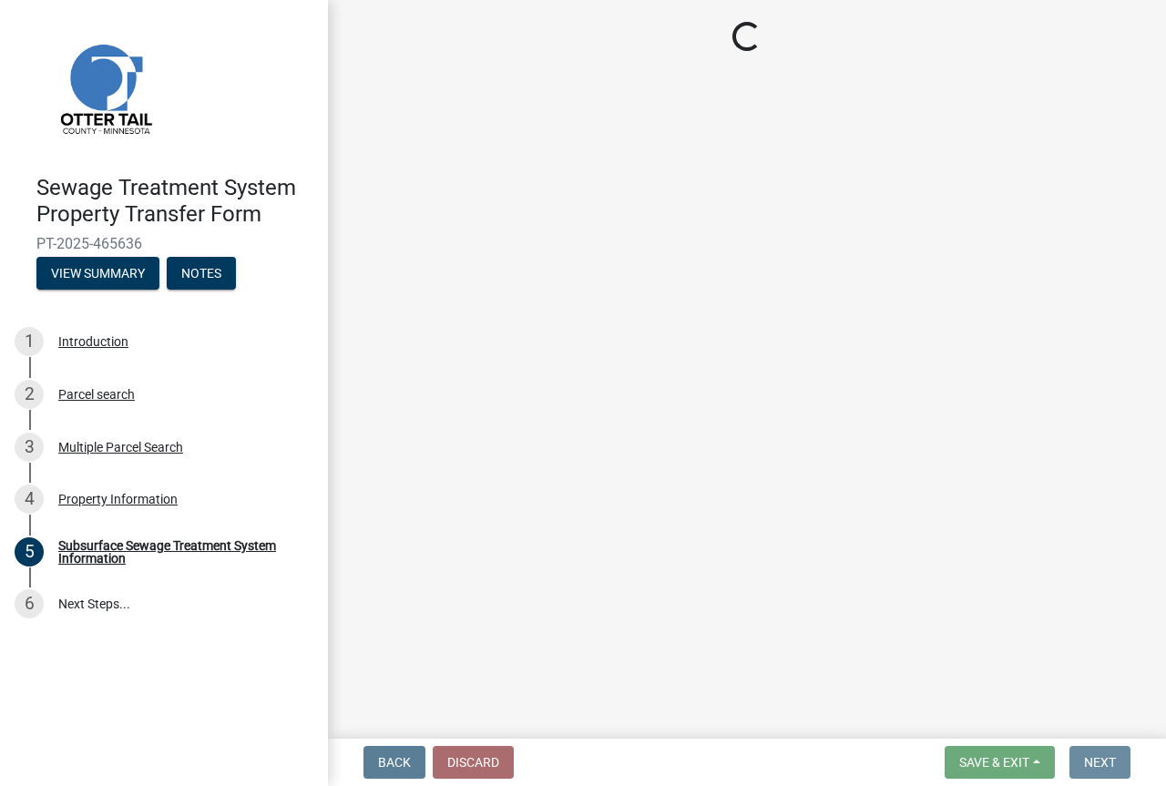
scroll to position [0, 0]
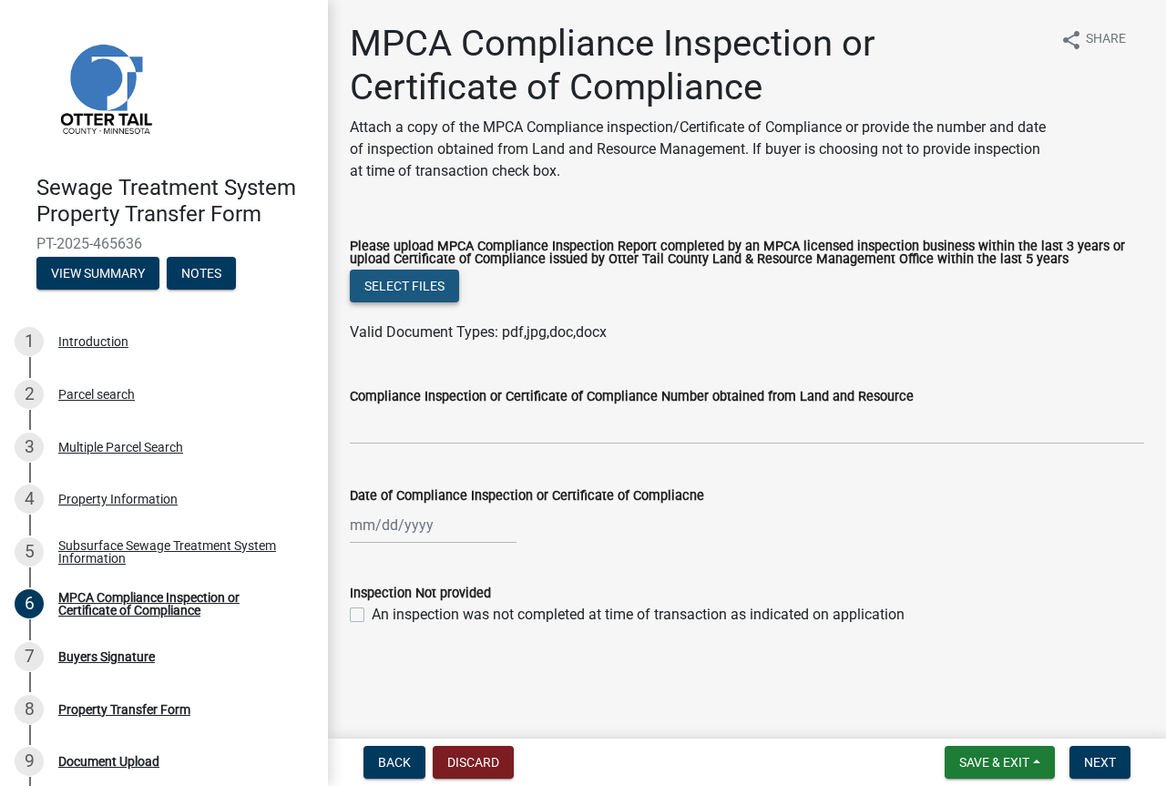
click at [402, 287] on button "Select files" at bounding box center [404, 286] width 109 height 33
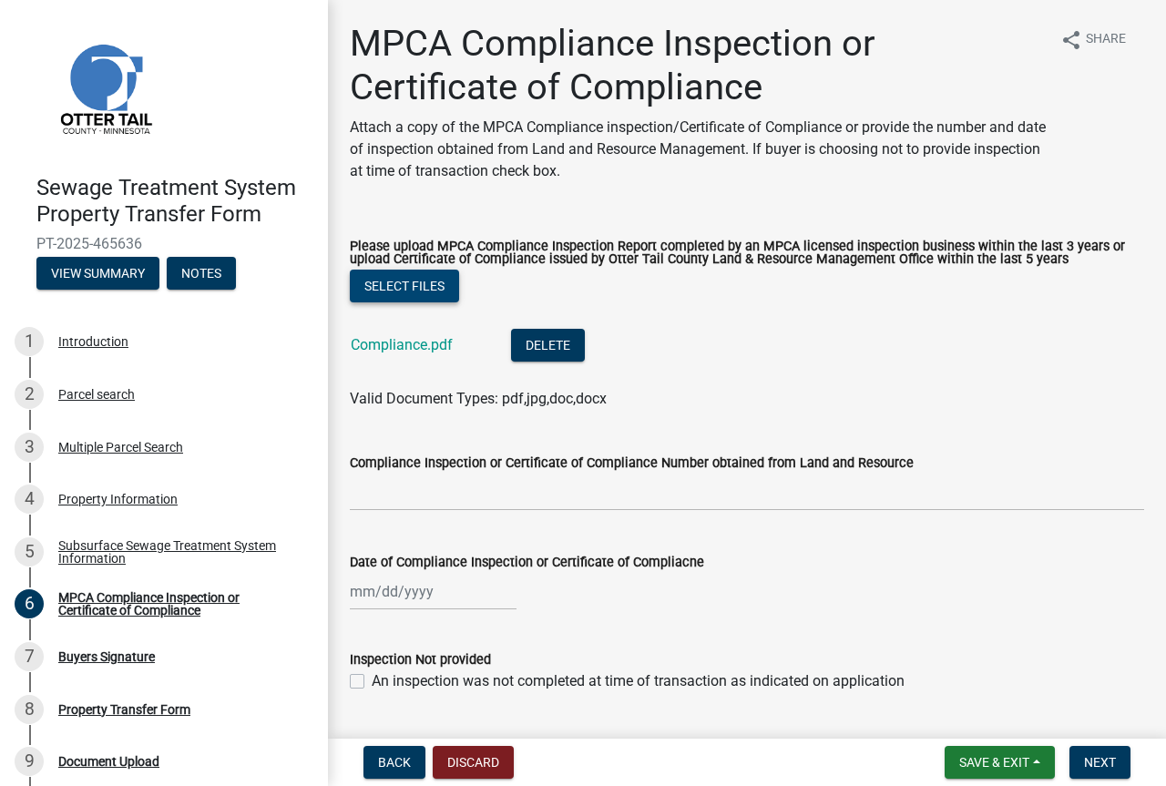
scroll to position [49, 0]
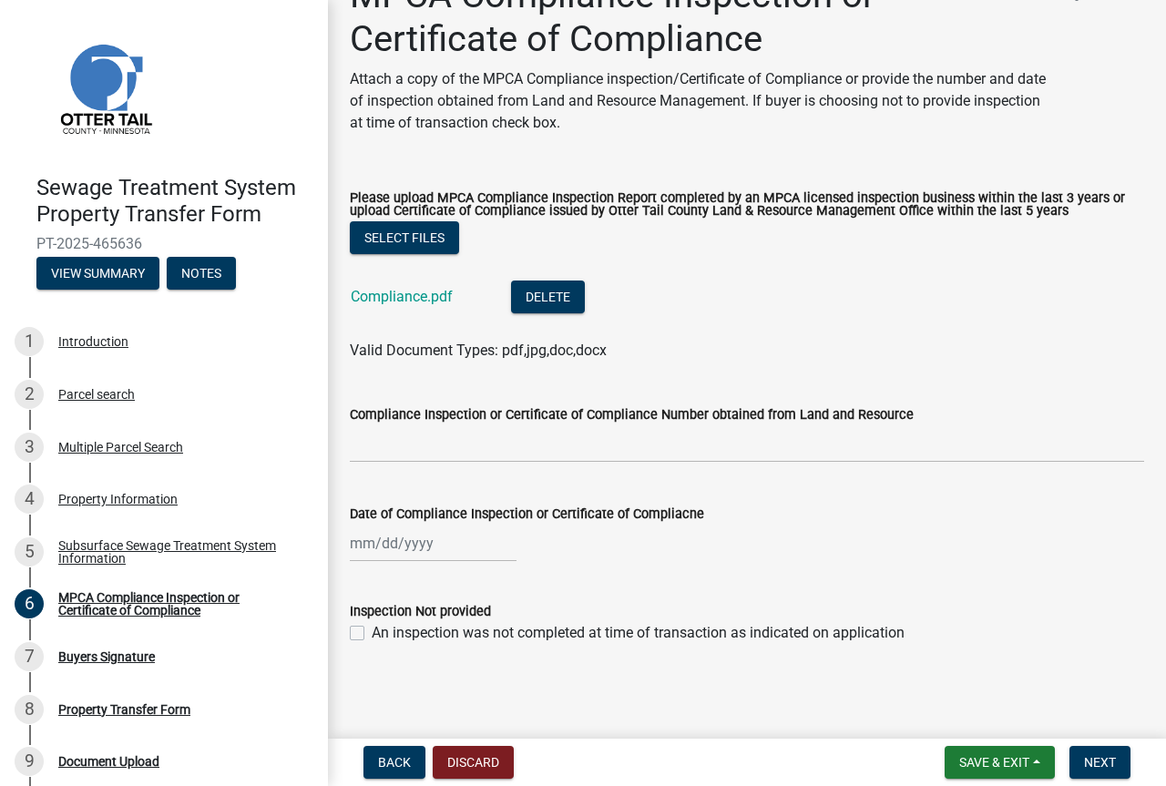
select select "8"
select select "2025"
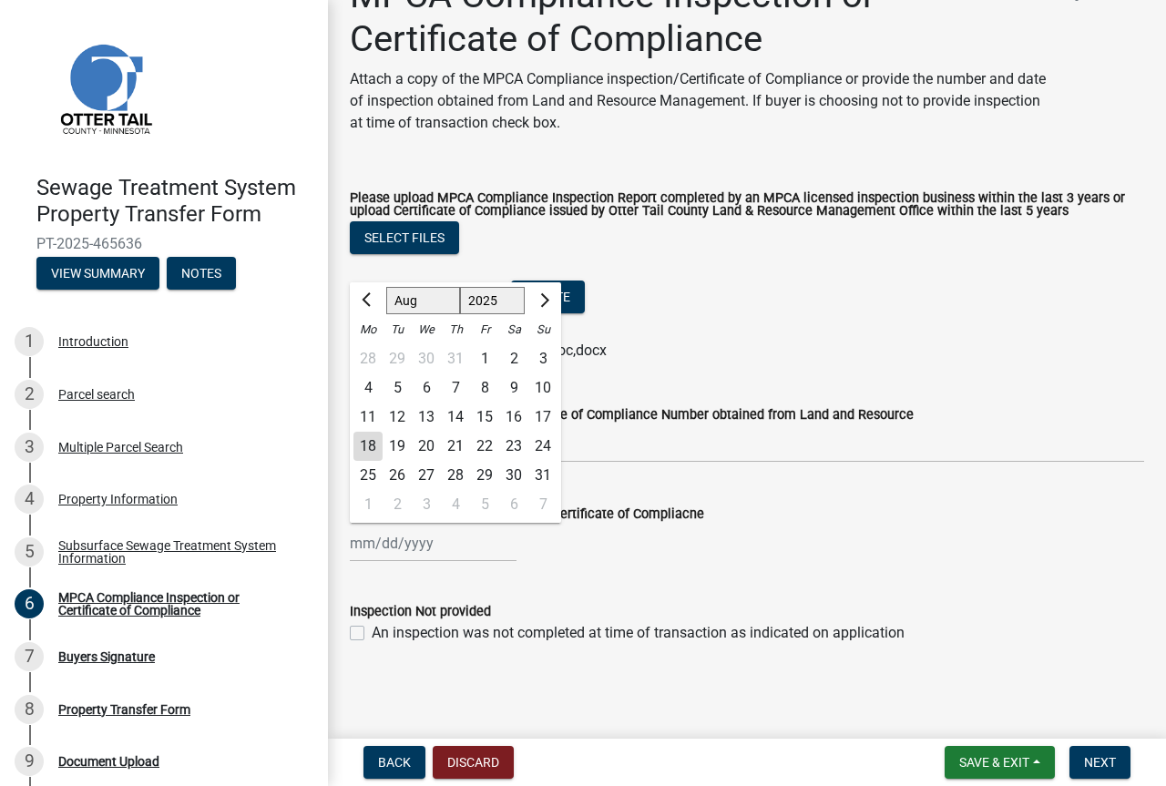
click at [357, 546] on div "[PERSON_NAME] Feb Mar Apr [PERSON_NAME][DATE] Oct Nov [DATE] 1526 1527 1528 152…" at bounding box center [433, 542] width 167 height 37
drag, startPoint x: 399, startPoint y: 530, endPoint x: 399, endPoint y: 540, distance: 10.0
click at [399, 532] on input "Date of Compliance Inspection or Certificate of Compliacne" at bounding box center [433, 542] width 167 height 37
type input "[DATE]"
click at [590, 549] on div "[DATE] [PERSON_NAME] Apr May Jun [DATE] Aug Sep Oct Nov [DATE] 1526 1527 1528 1…" at bounding box center [747, 542] width 794 height 37
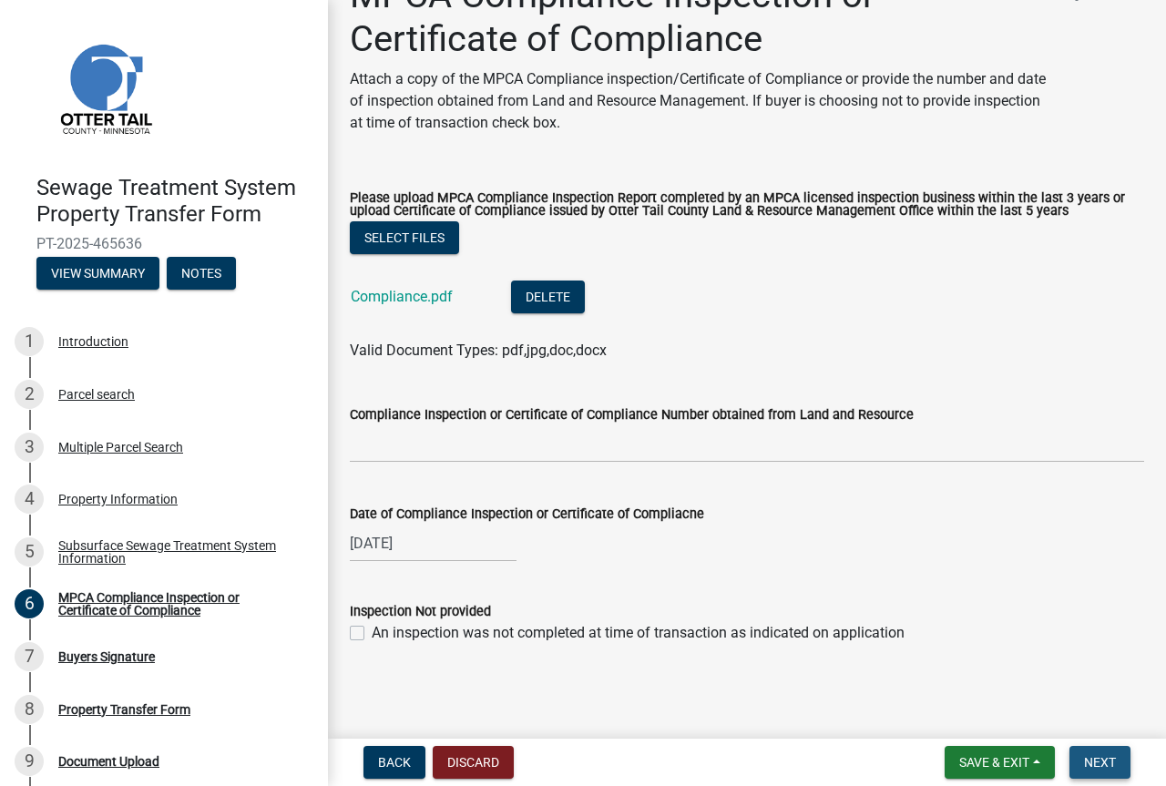
click at [1105, 763] on span "Next" at bounding box center [1100, 762] width 32 height 15
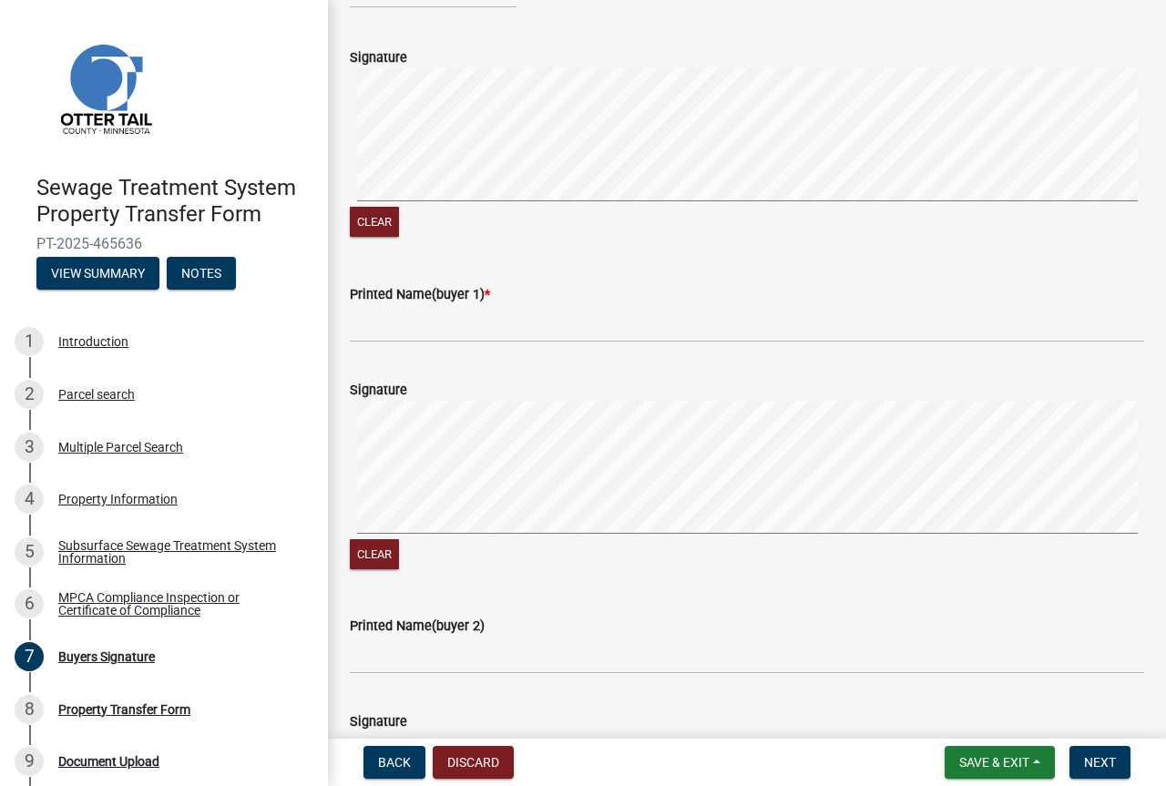
scroll to position [364, 0]
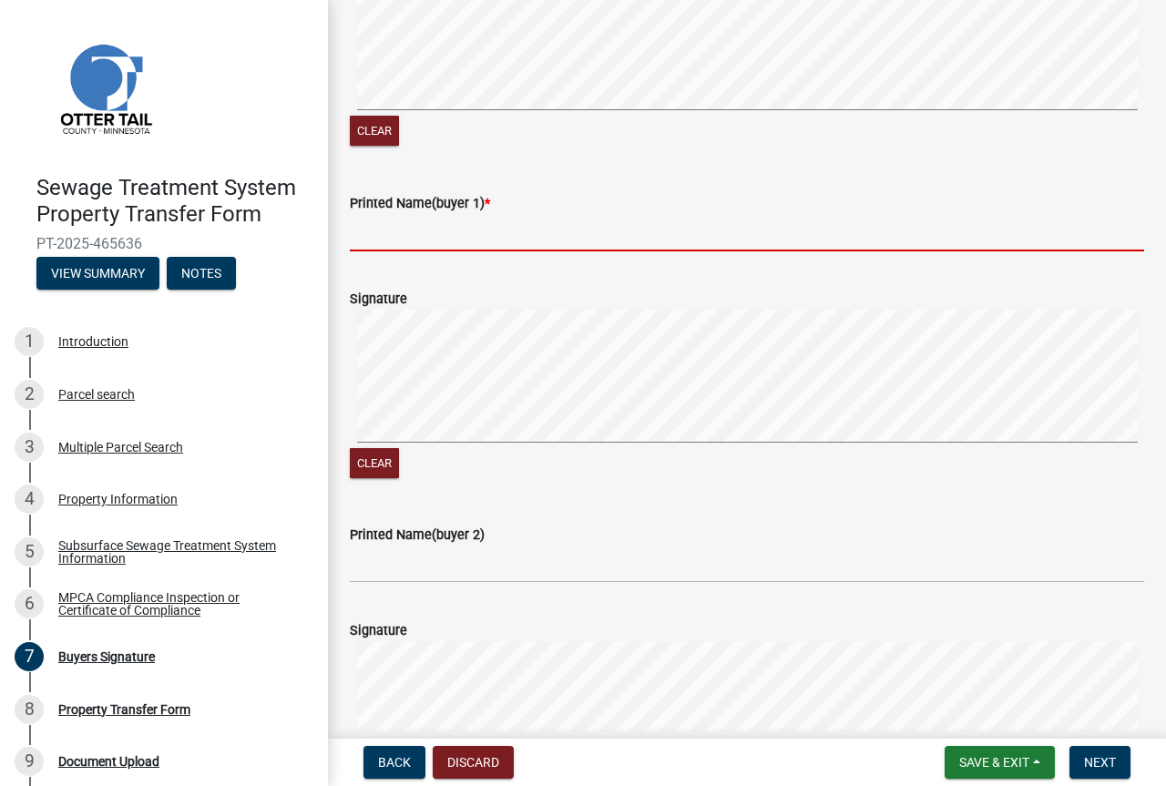
click at [369, 251] on input "Printed Name(buyer 1) *" at bounding box center [747, 232] width 794 height 37
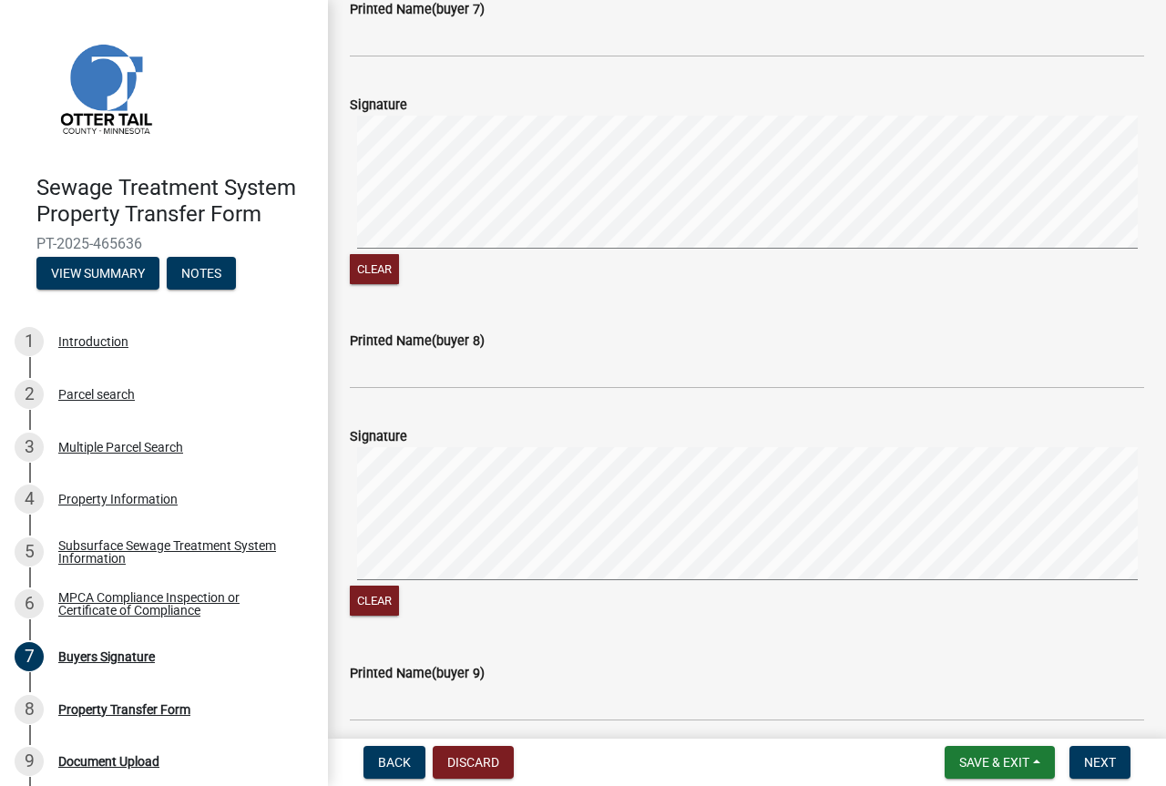
scroll to position [2978, 0]
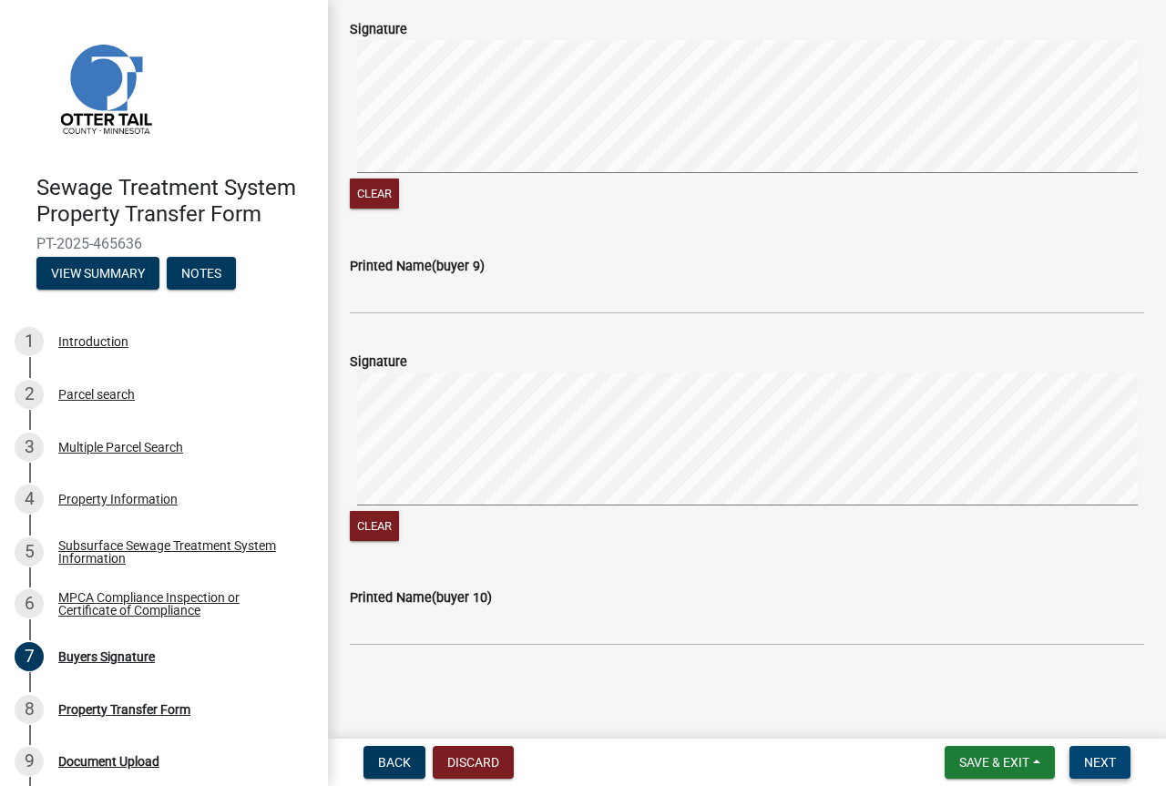
type input "[PERSON_NAME]"
click at [1108, 767] on span "Next" at bounding box center [1100, 762] width 32 height 15
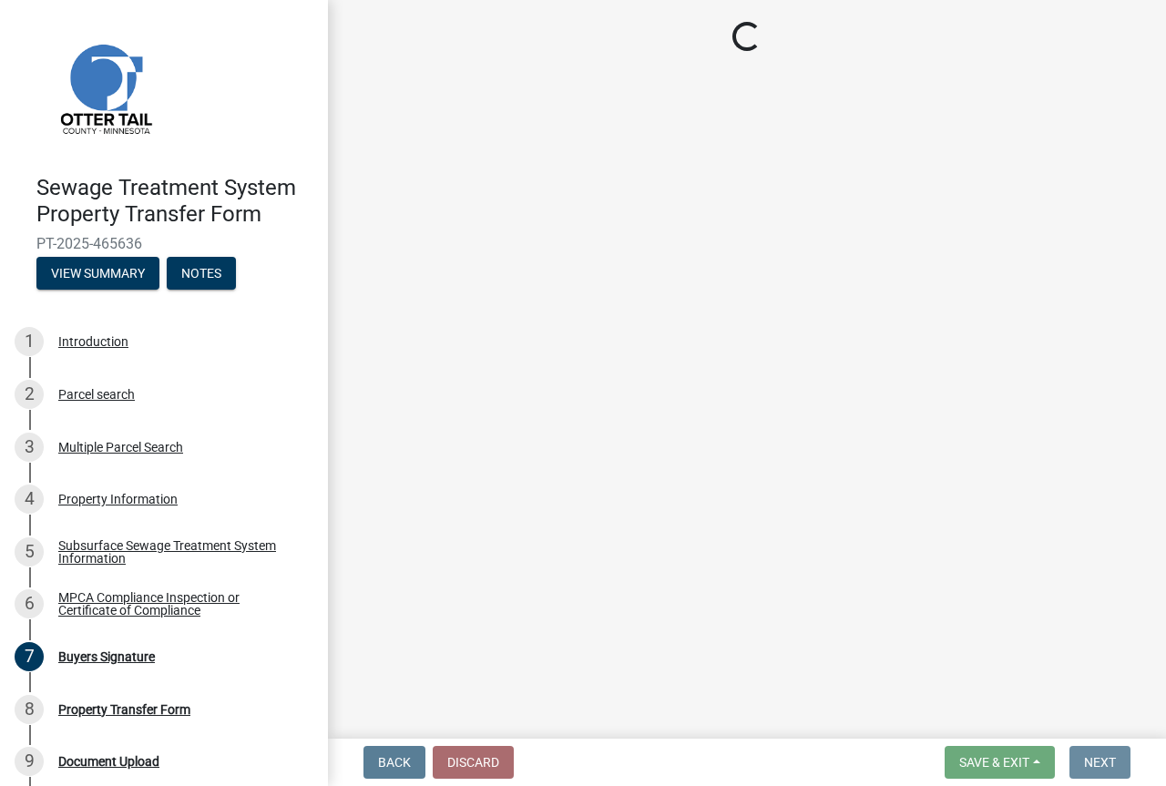
scroll to position [0, 0]
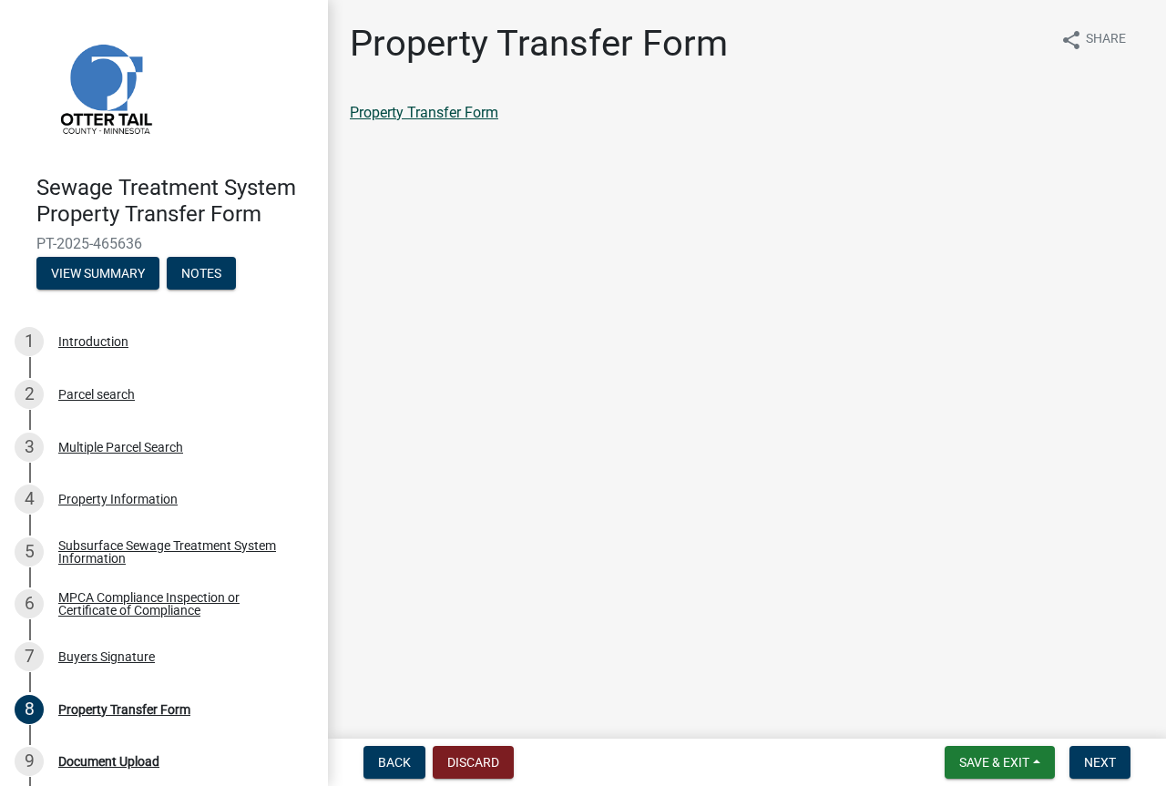
click at [393, 116] on link "Property Transfer Form" at bounding box center [424, 112] width 148 height 17
click at [1108, 768] on span "Next" at bounding box center [1100, 762] width 32 height 15
